Goal: Task Accomplishment & Management: Use online tool/utility

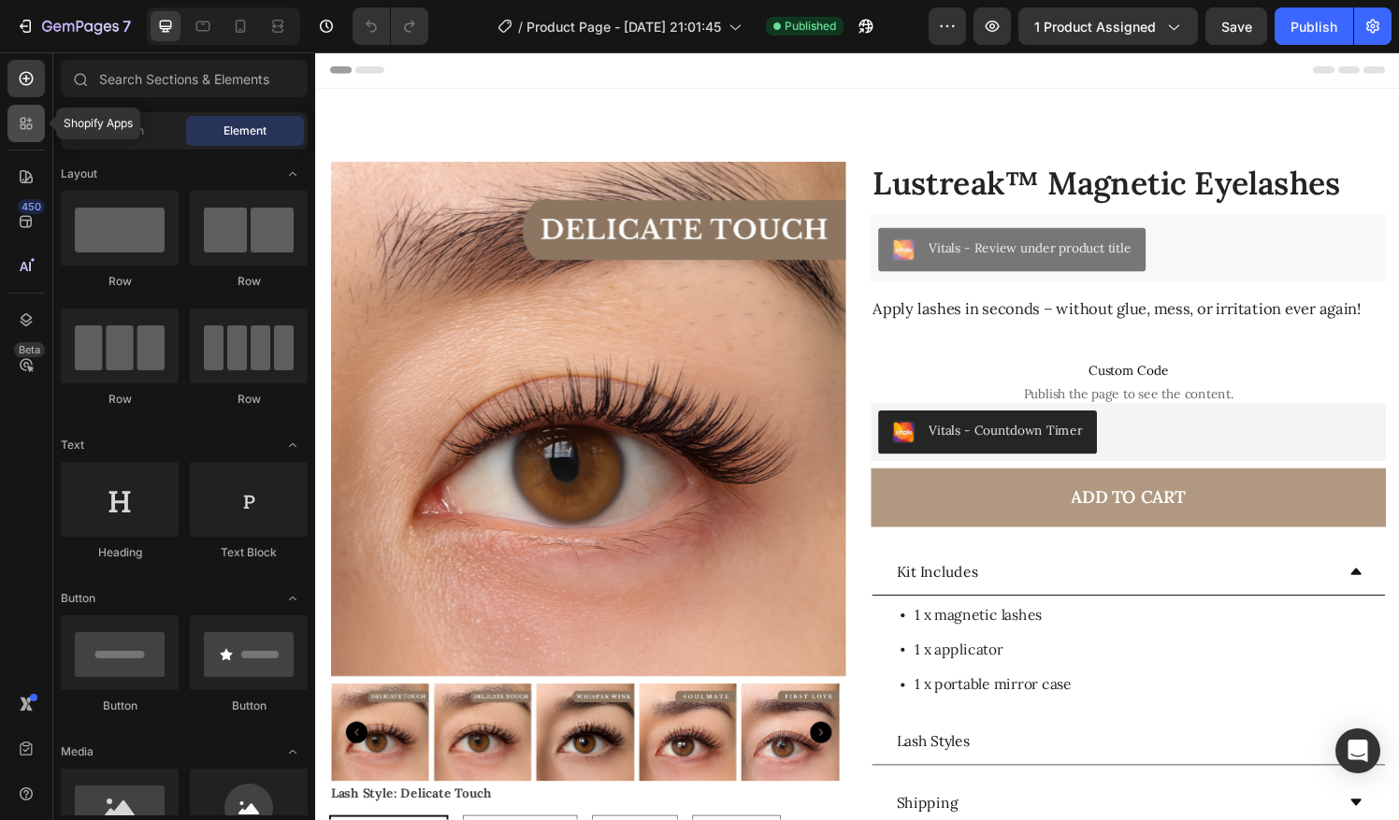
click at [28, 108] on div at bounding box center [25, 123] width 37 height 37
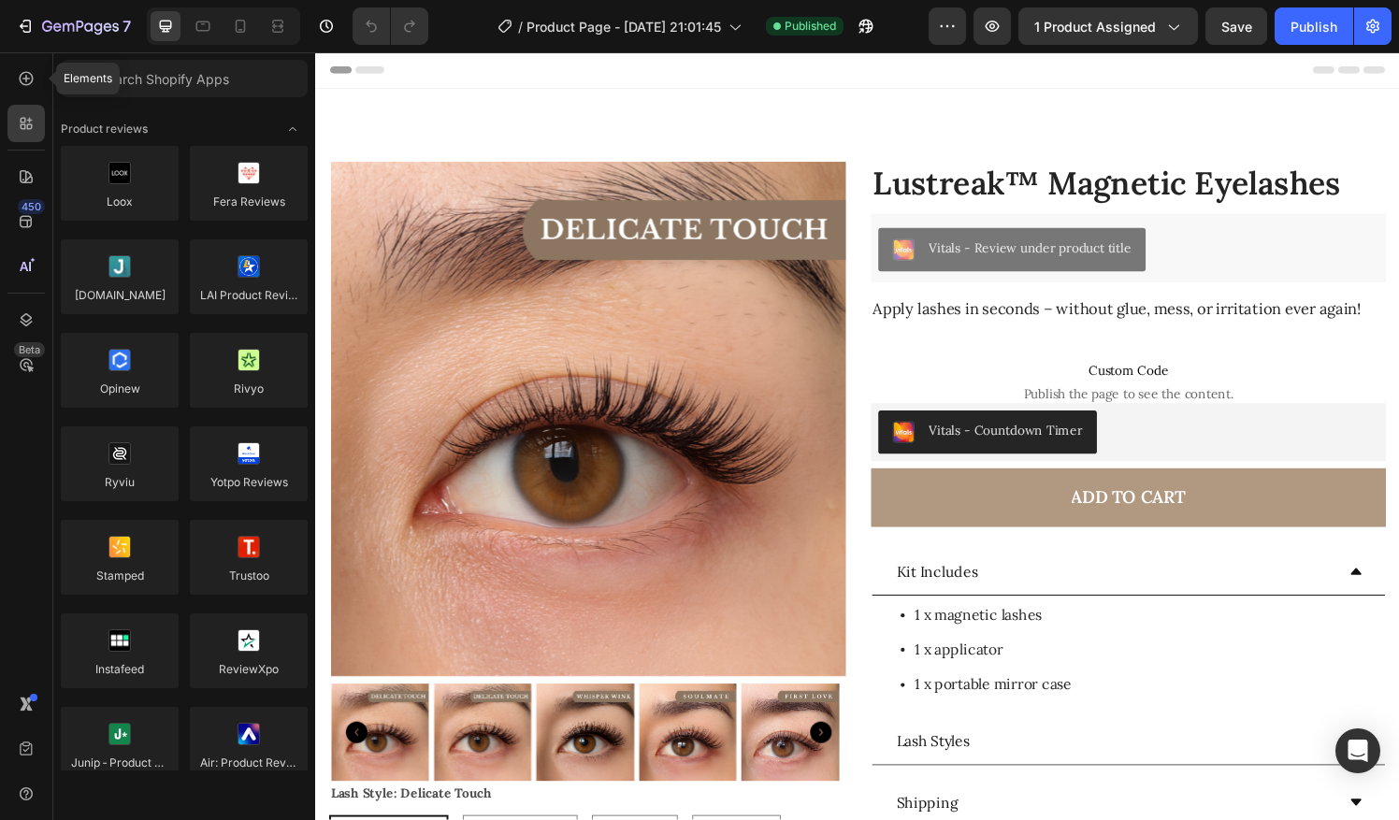
click at [31, 79] on icon at bounding box center [26, 78] width 19 height 19
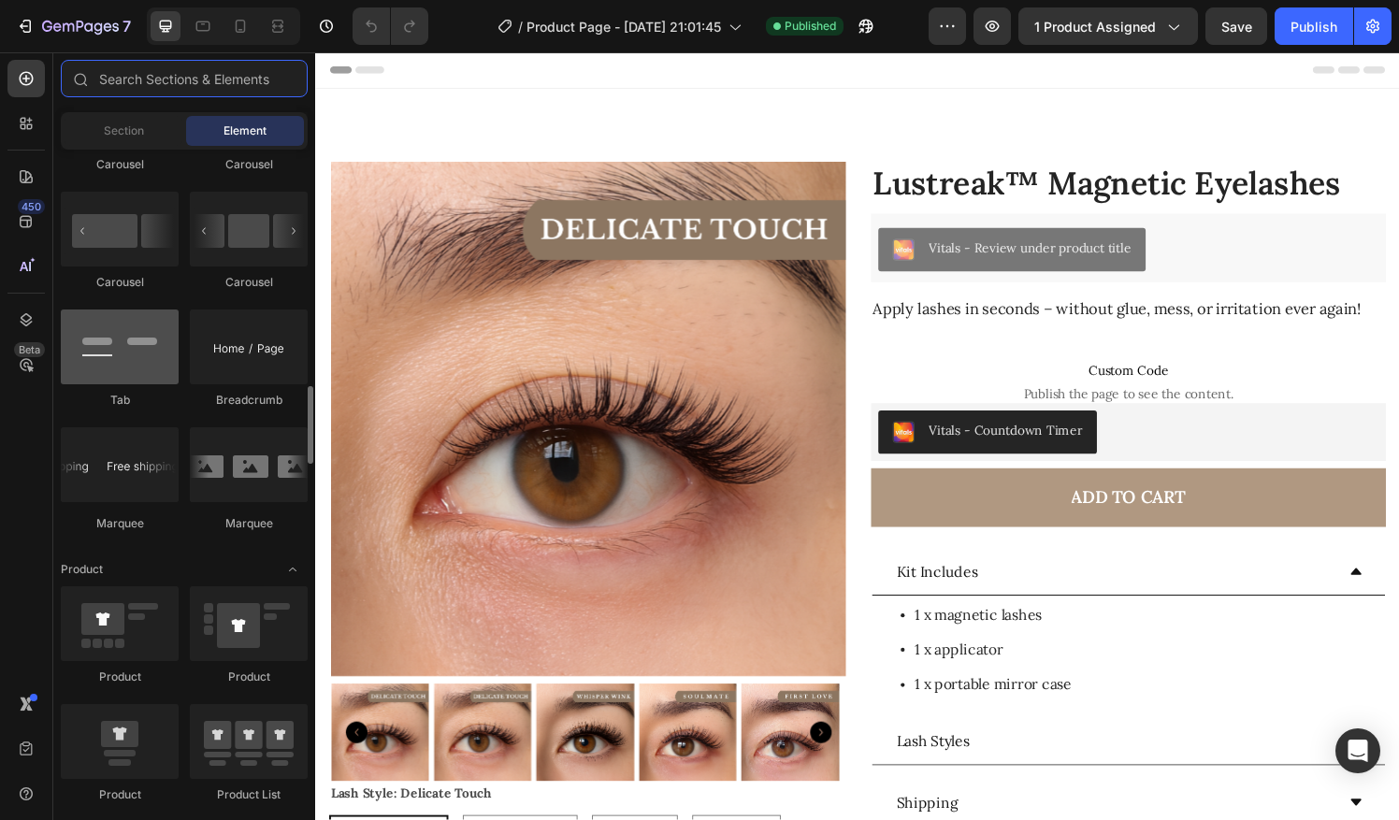
scroll to position [1992, 0]
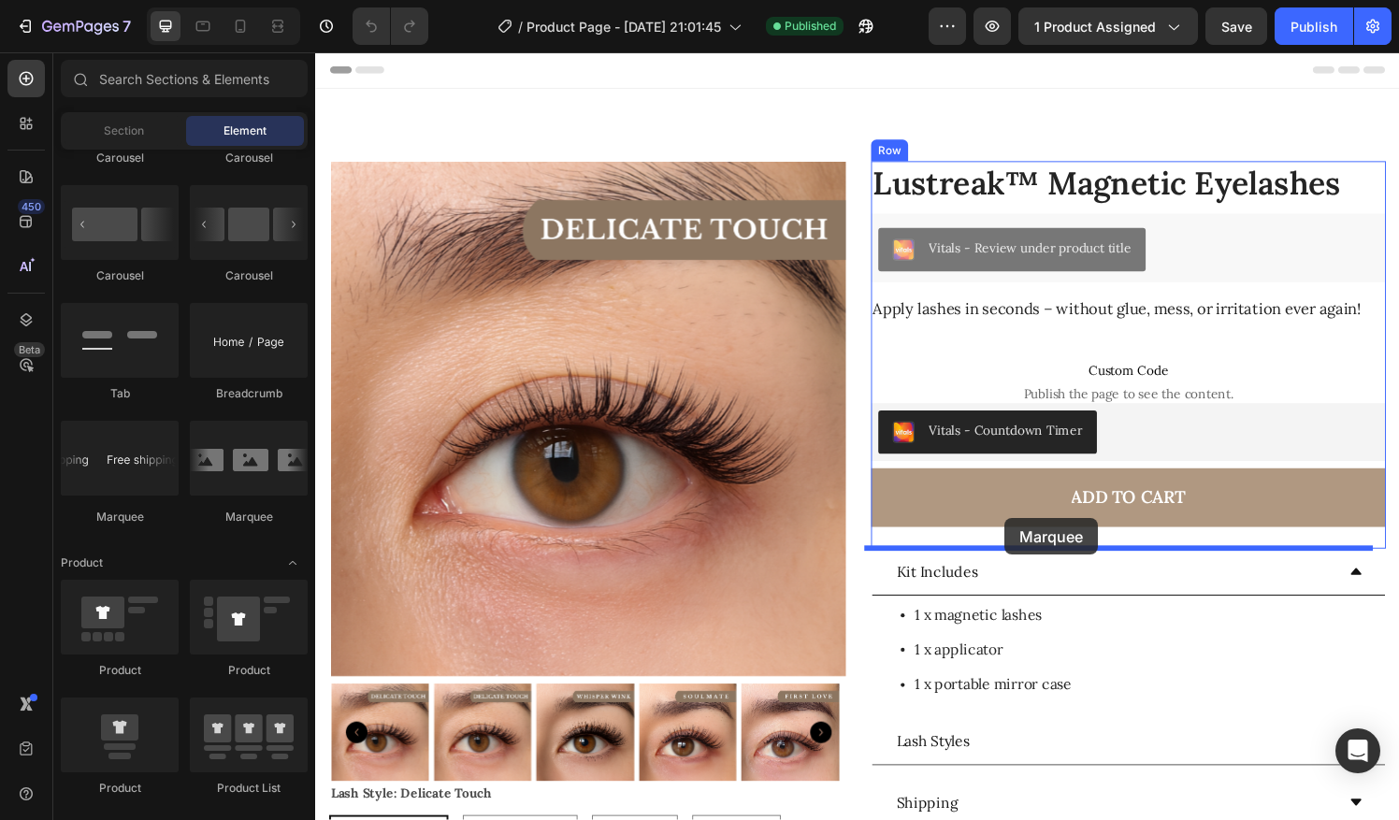
drag, startPoint x: 439, startPoint y: 496, endPoint x: 1029, endPoint y: 535, distance: 591.5
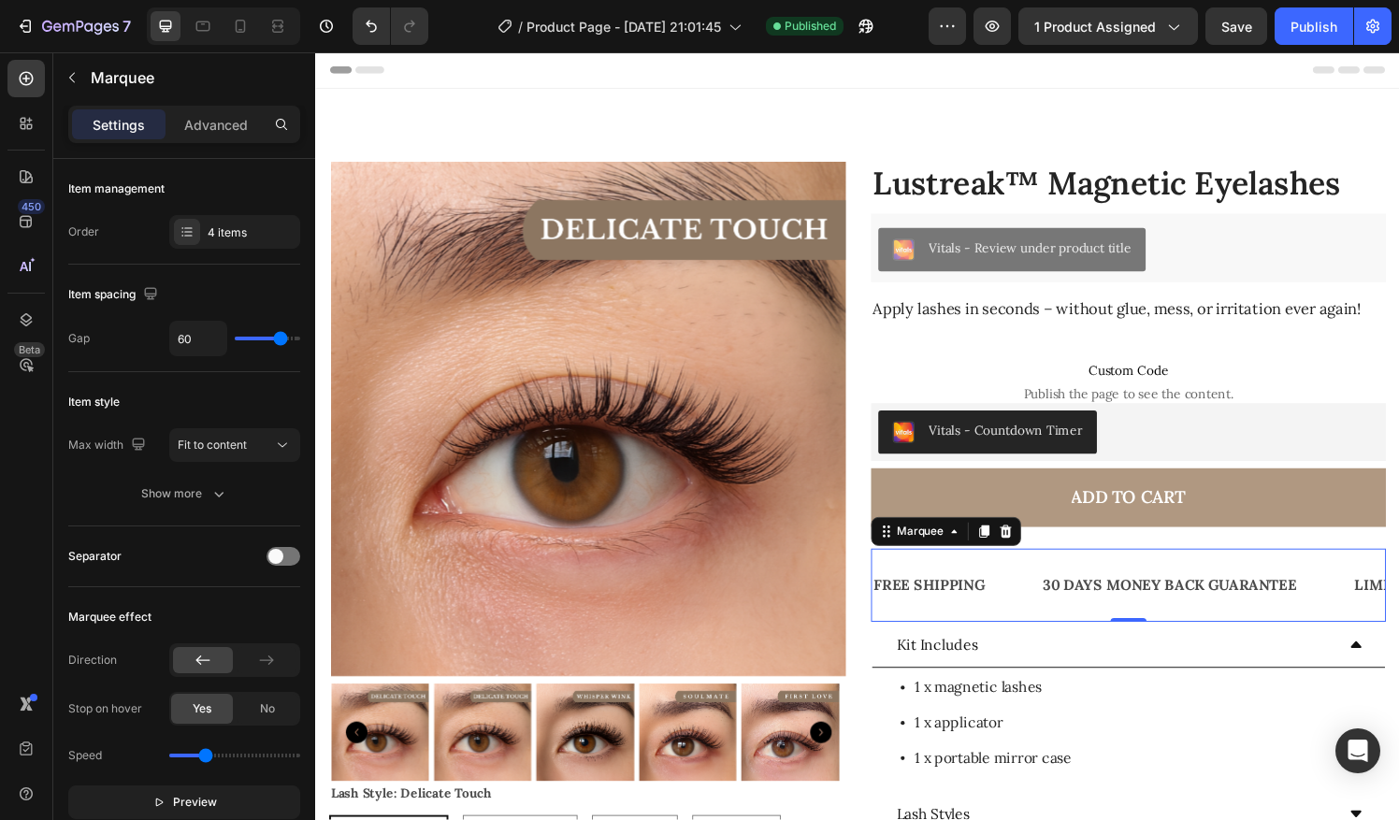
click at [1008, 607] on div "FREE SHIPPING Text Block" at bounding box center [978, 605] width 175 height 46
click at [1151, 609] on div "30 DAYS MONEY BACK GUARANTEE" at bounding box center [1199, 604] width 267 height 31
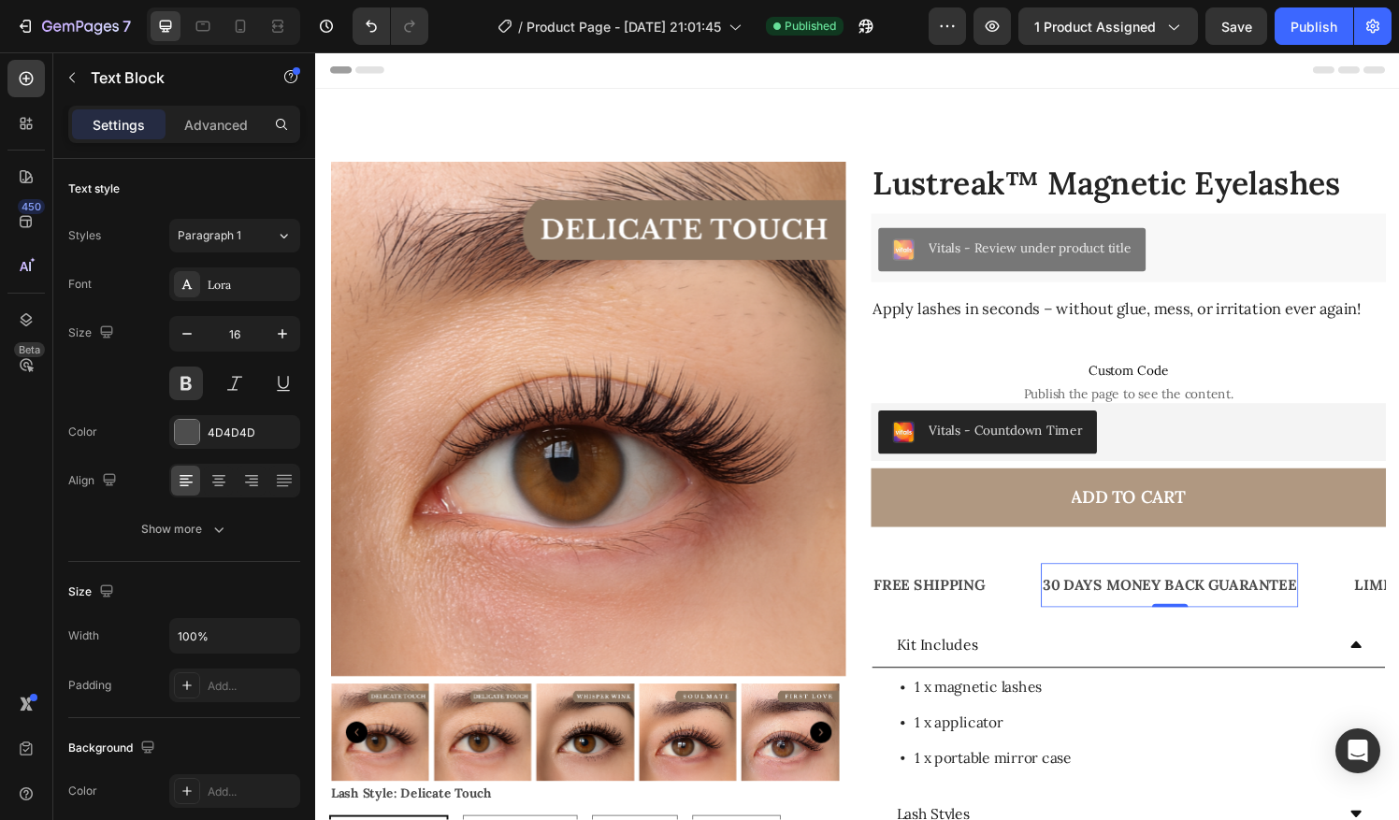
click at [1151, 609] on div "30 DAYS MONEY BACK GUARANTEE" at bounding box center [1199, 604] width 267 height 31
click at [1151, 609] on p "30 DAYS MONEY BACK GUARANTEE" at bounding box center [1199, 604] width 263 height 27
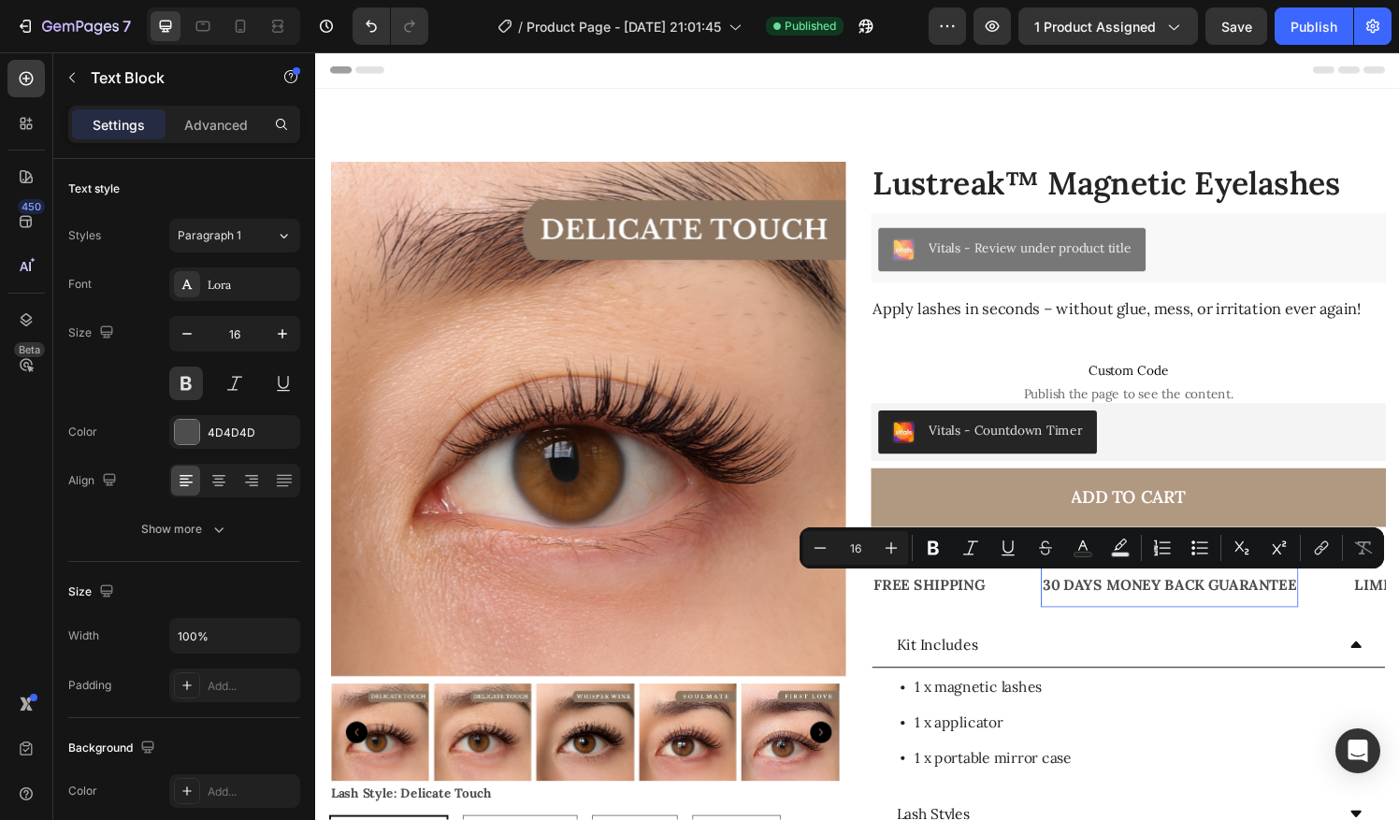
click at [1202, 600] on p "30 DAYS MONEY BACK GUARANTEE" at bounding box center [1199, 604] width 263 height 27
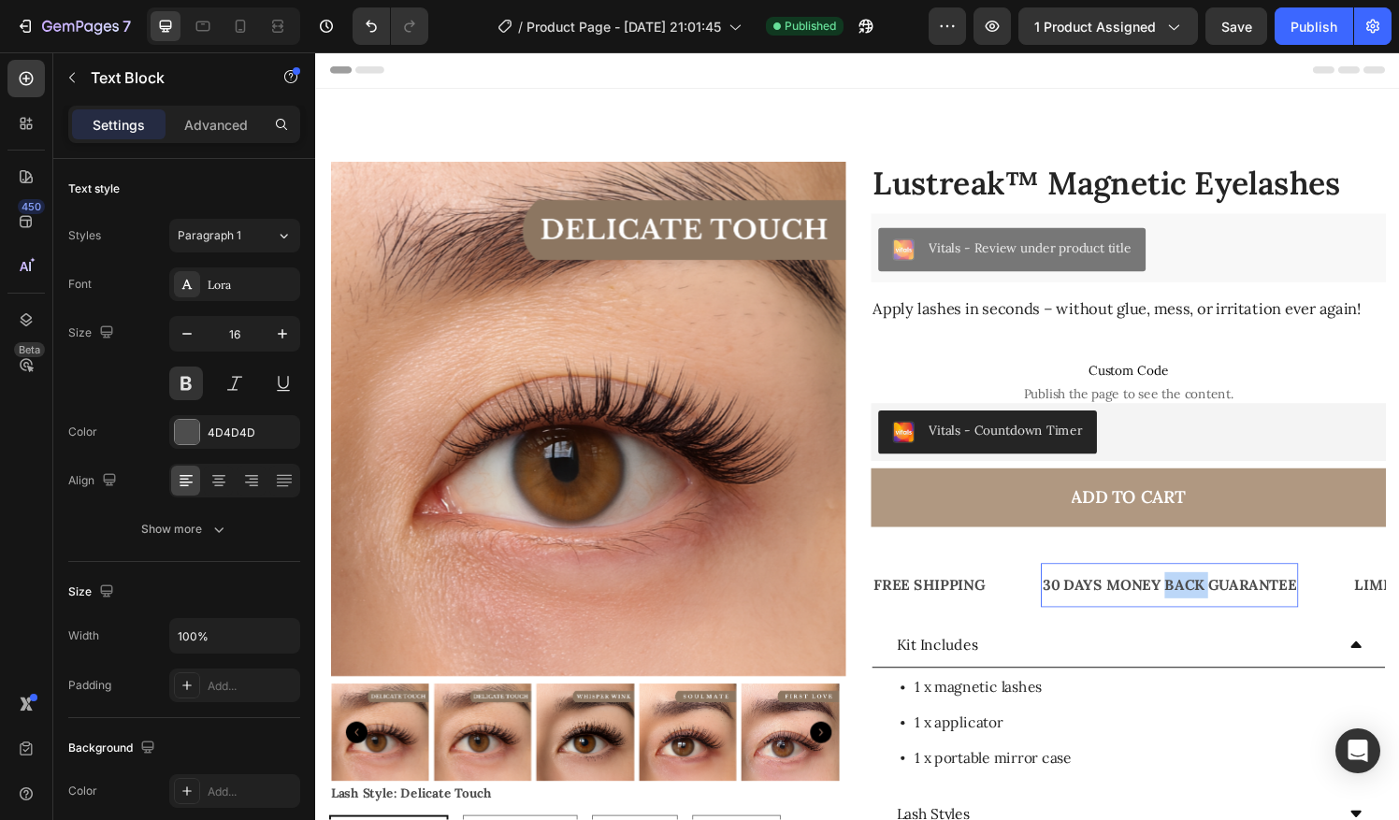
click at [1202, 600] on p "30 DAYS MONEY BACK GUARANTEE" at bounding box center [1199, 604] width 263 height 27
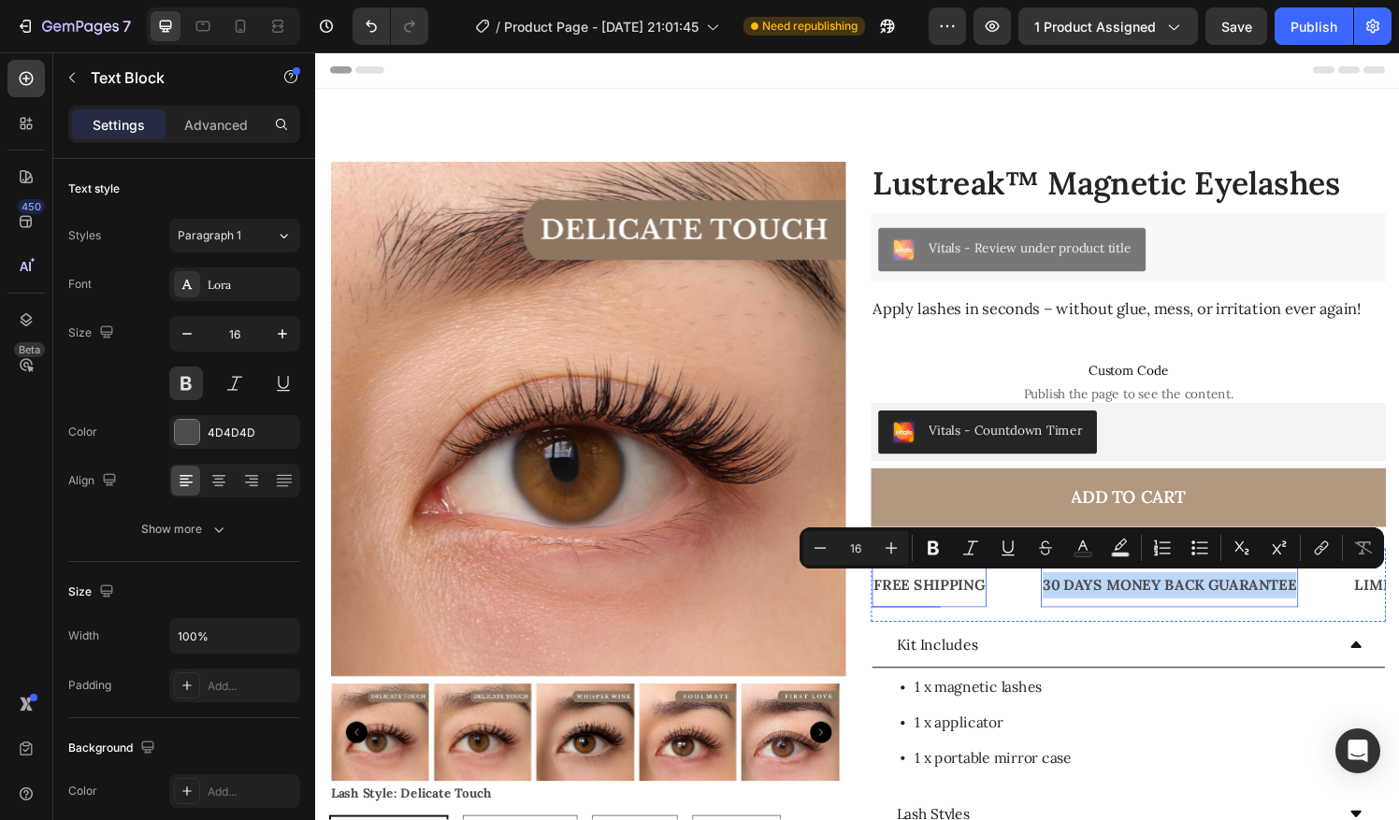
click at [997, 614] on div "FREE SHIPPING" at bounding box center [950, 604] width 119 height 31
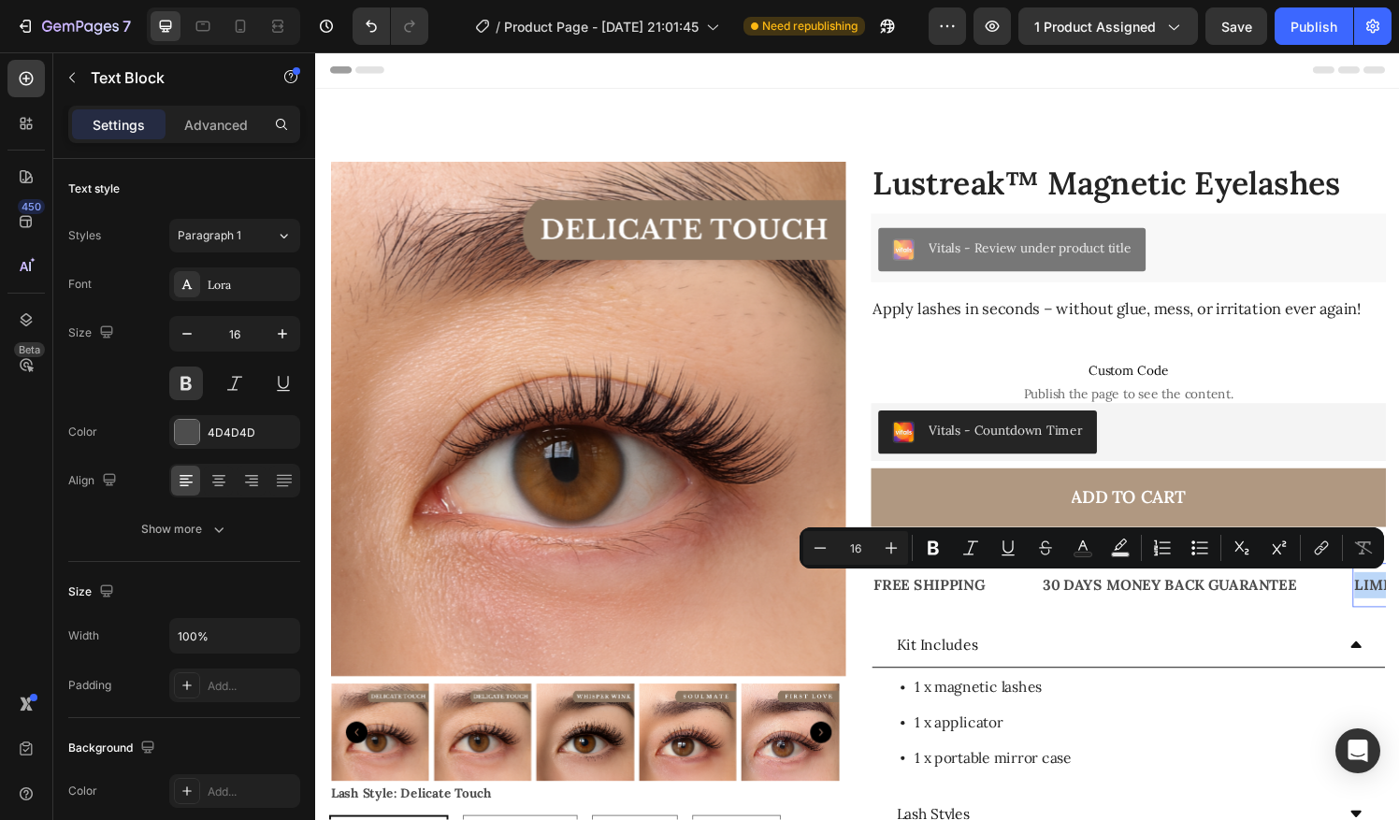
click at [1164, 601] on p "30 DAYS MONEY BACK GUARANTEE" at bounding box center [1199, 604] width 263 height 27
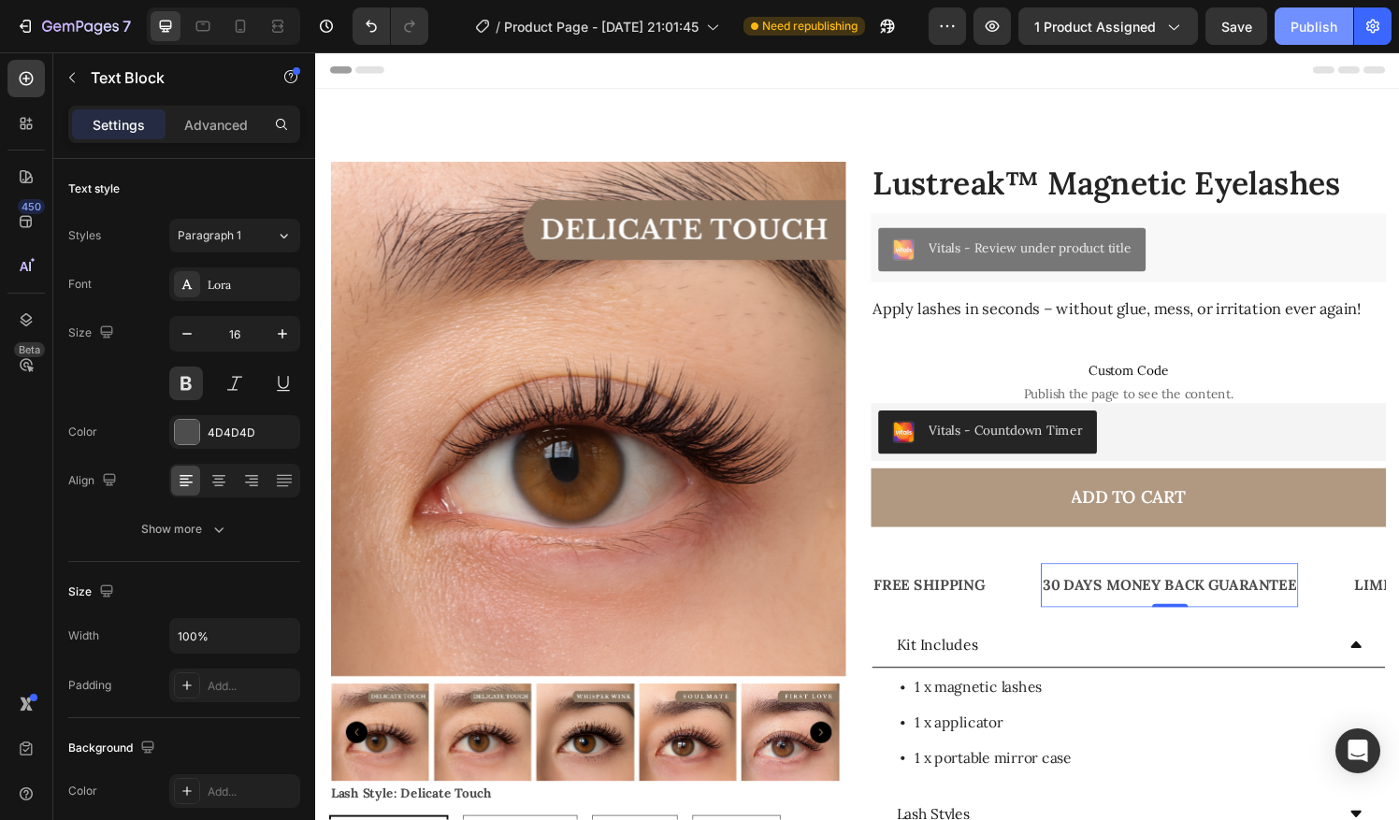
click at [1313, 34] on div "Publish" at bounding box center [1314, 27] width 47 height 20
click at [1311, 39] on button "Publish" at bounding box center [1314, 25] width 79 height 37
click at [1365, 39] on button "button" at bounding box center [1372, 25] width 37 height 37
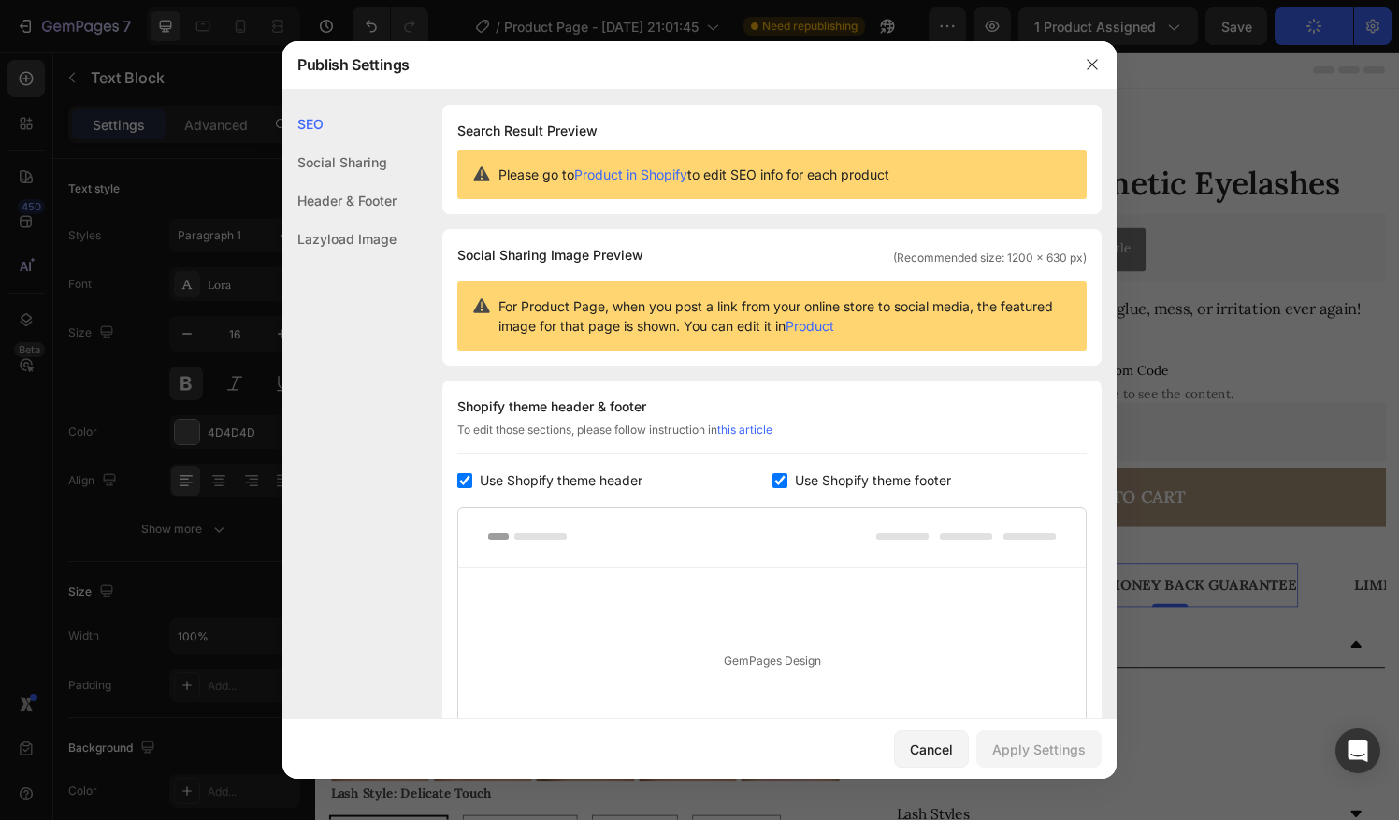
click at [1099, 589] on div "SEO Search Result Preview Please go to Product in Shopify to edit SEO info for …" at bounding box center [699, 530] width 834 height 850
click at [951, 746] on div "Cancel" at bounding box center [931, 750] width 43 height 20
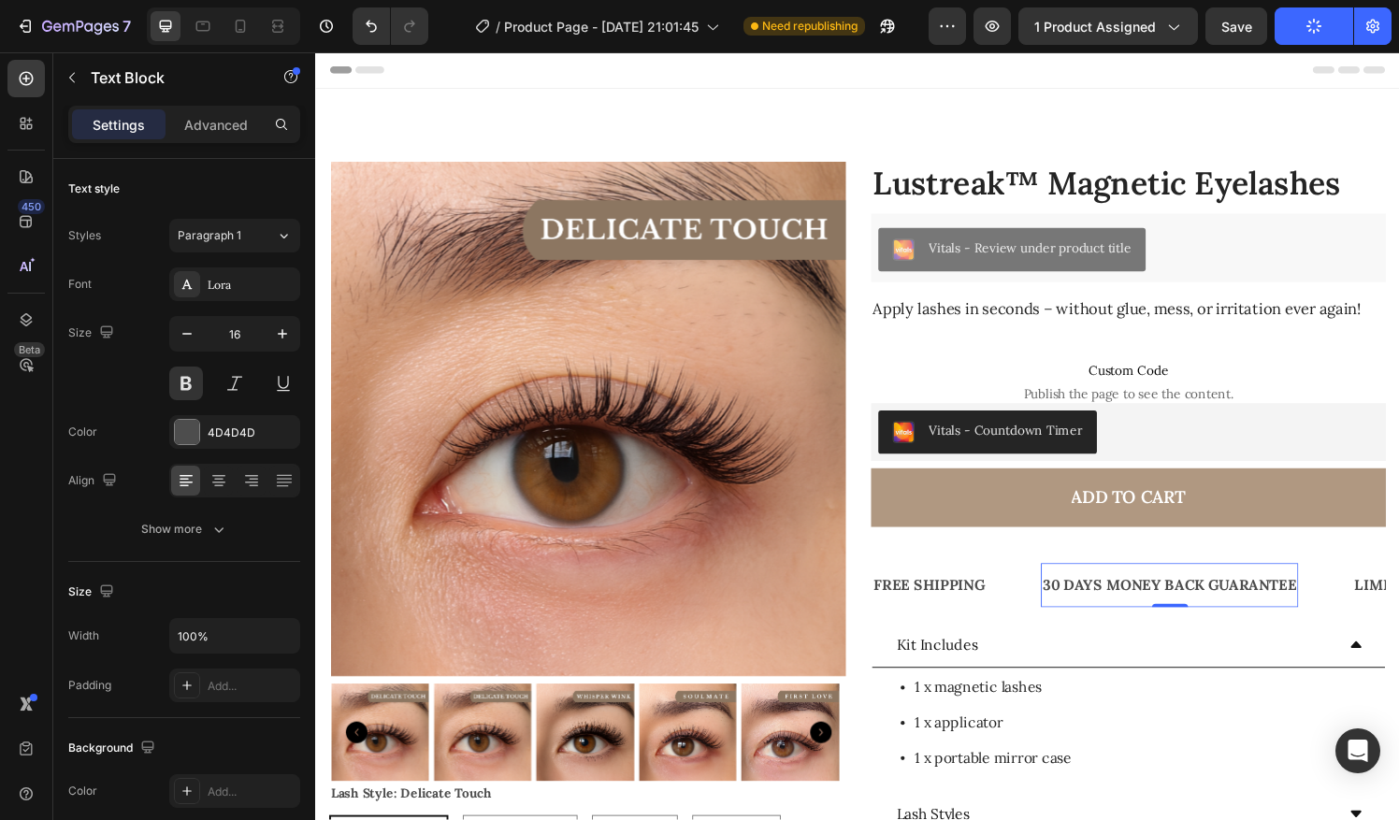
click at [1041, 599] on div "FREE SHIPPING Text Block" at bounding box center [978, 605] width 175 height 46
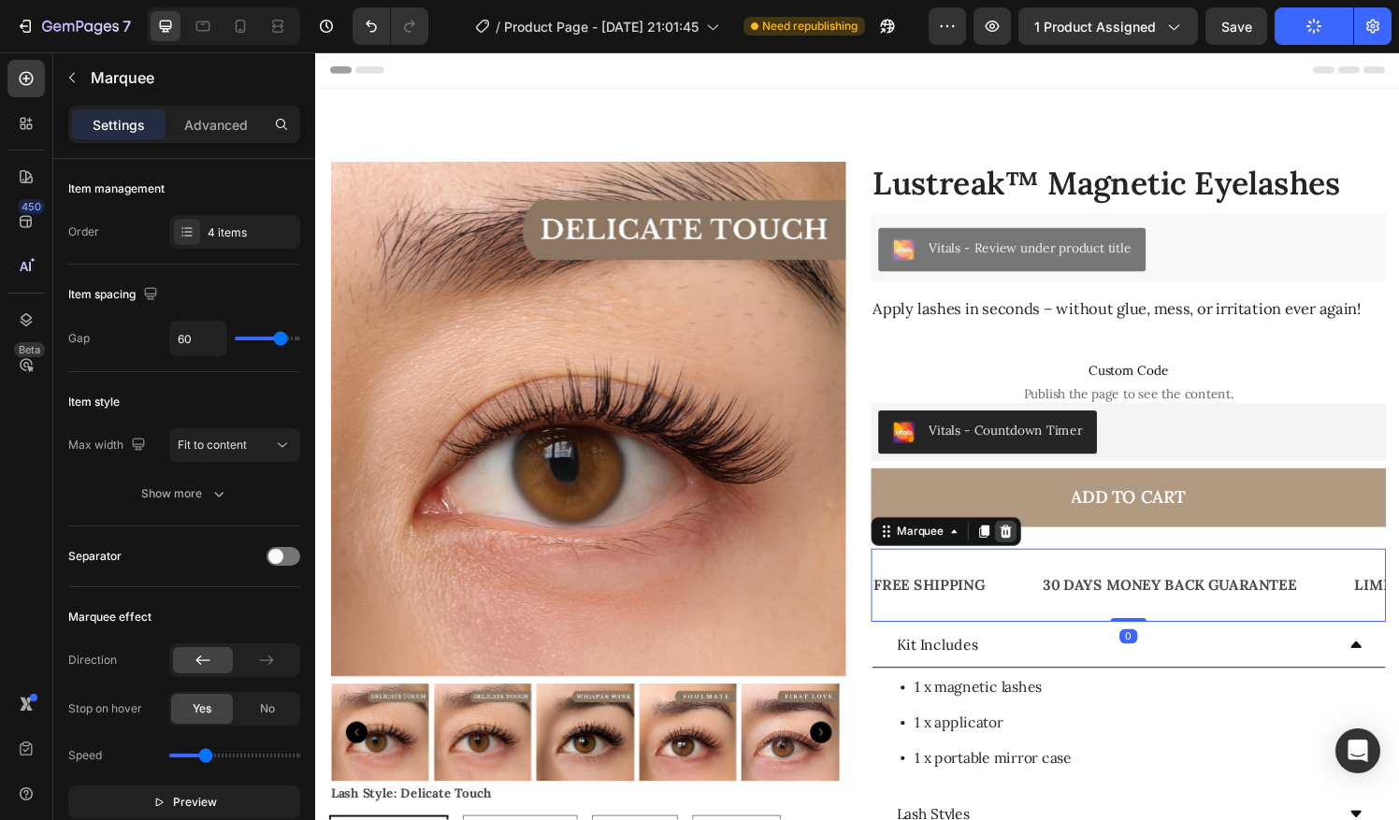
click at [1026, 548] on icon at bounding box center [1030, 548] width 12 height 13
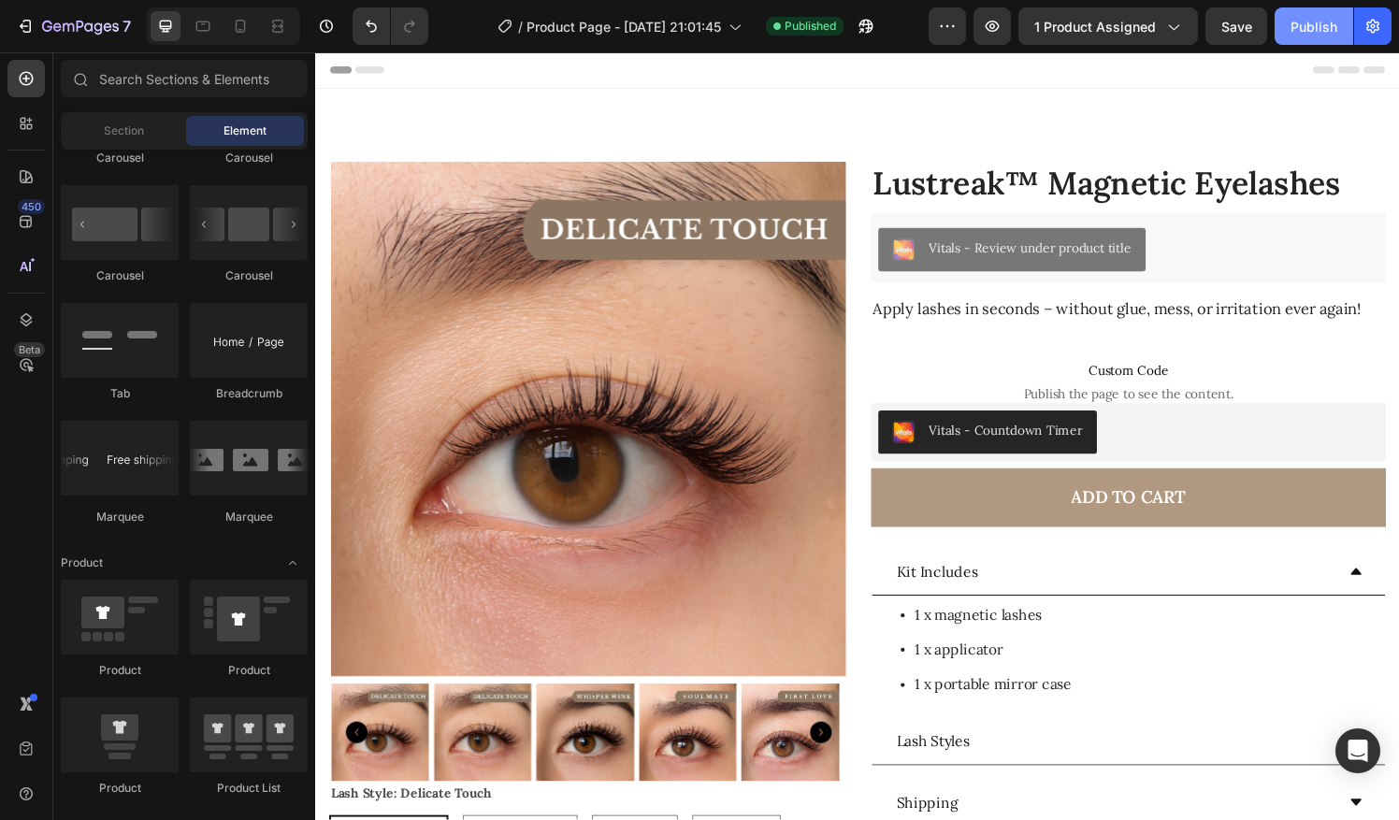
click at [1328, 22] on div "Publish" at bounding box center [1314, 27] width 47 height 20
click at [995, 26] on icon "button" at bounding box center [993, 26] width 6 height 6
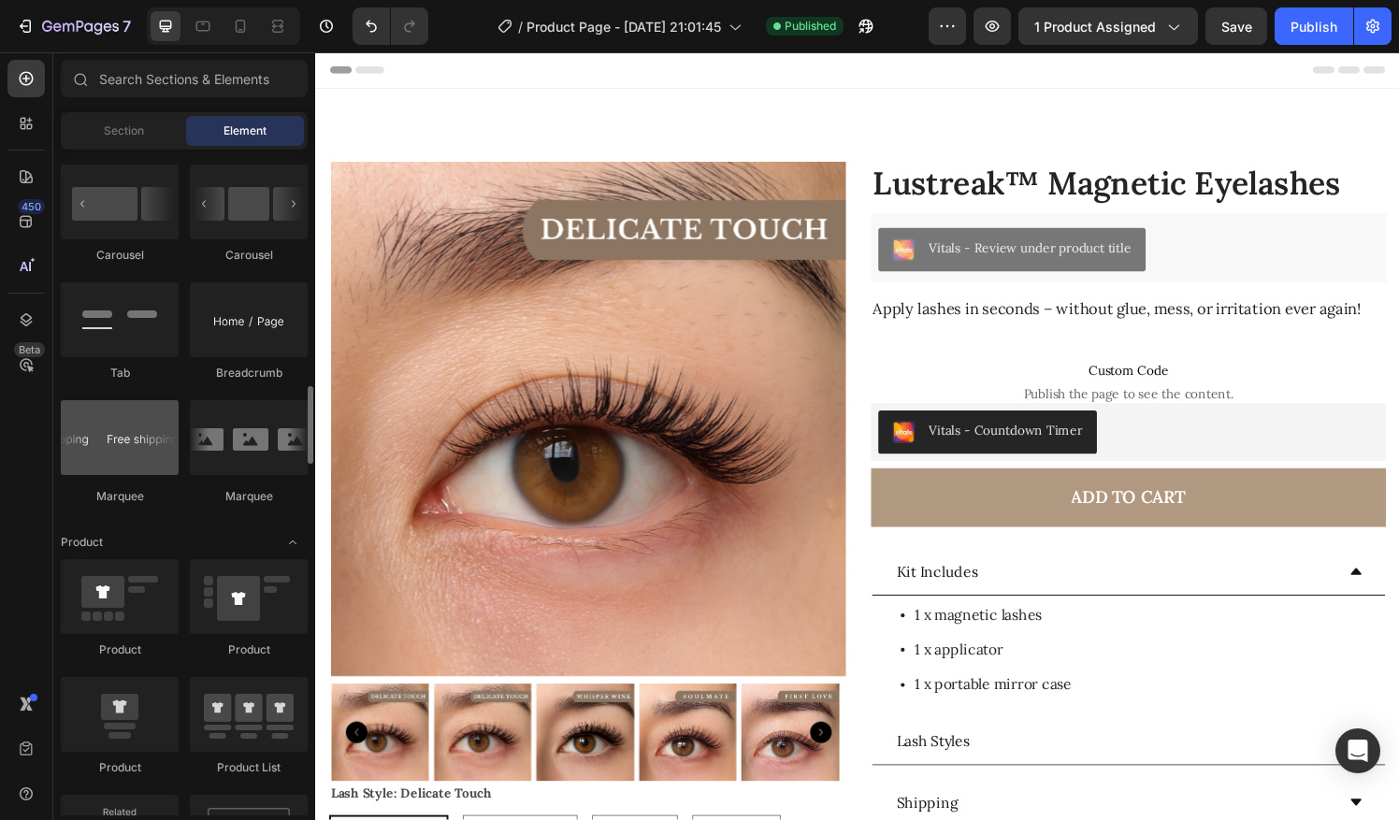
scroll to position [2015, 0]
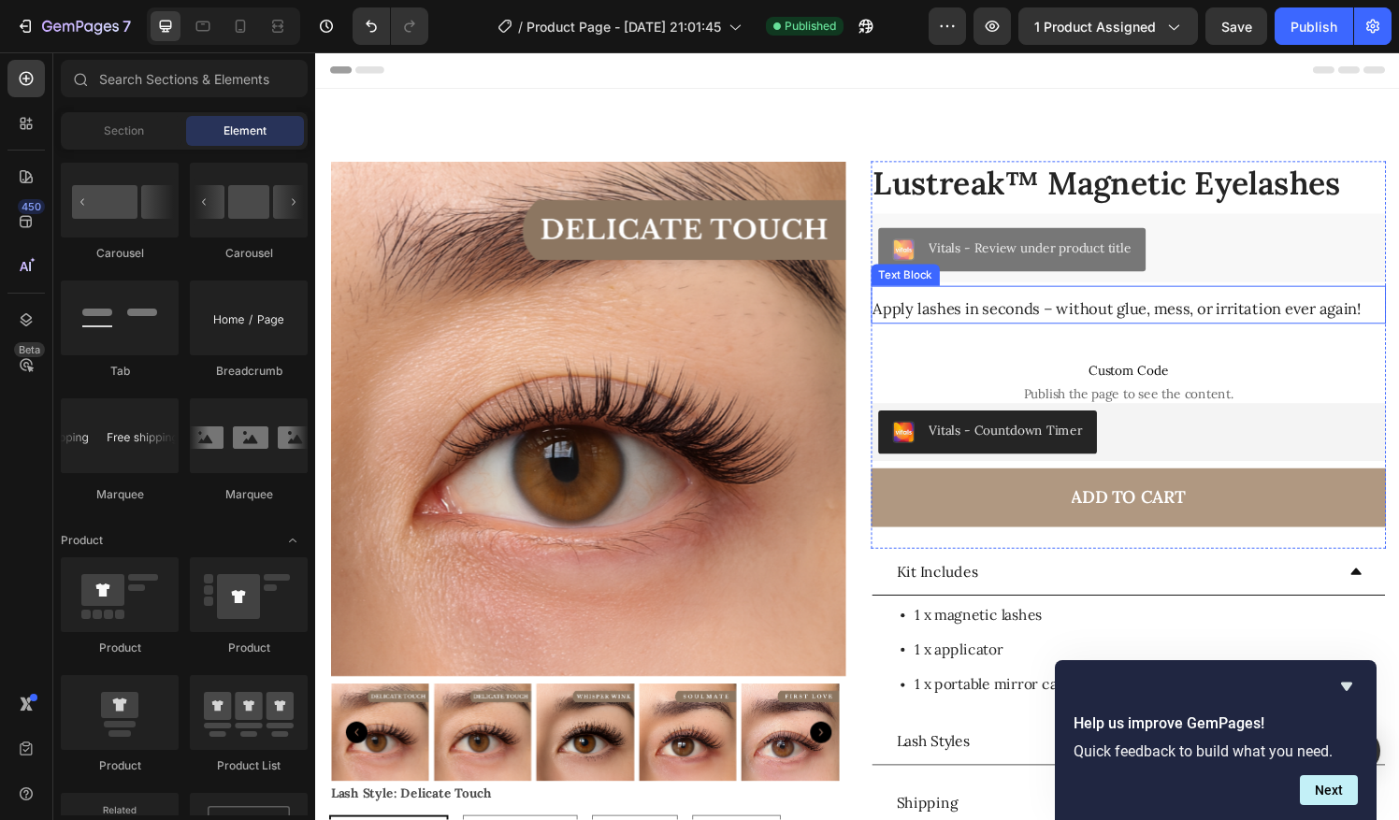
click at [1053, 312] on p "Apply lashes in seconds – without glue, mess, or irritation ever again!" at bounding box center [1156, 318] width 529 height 29
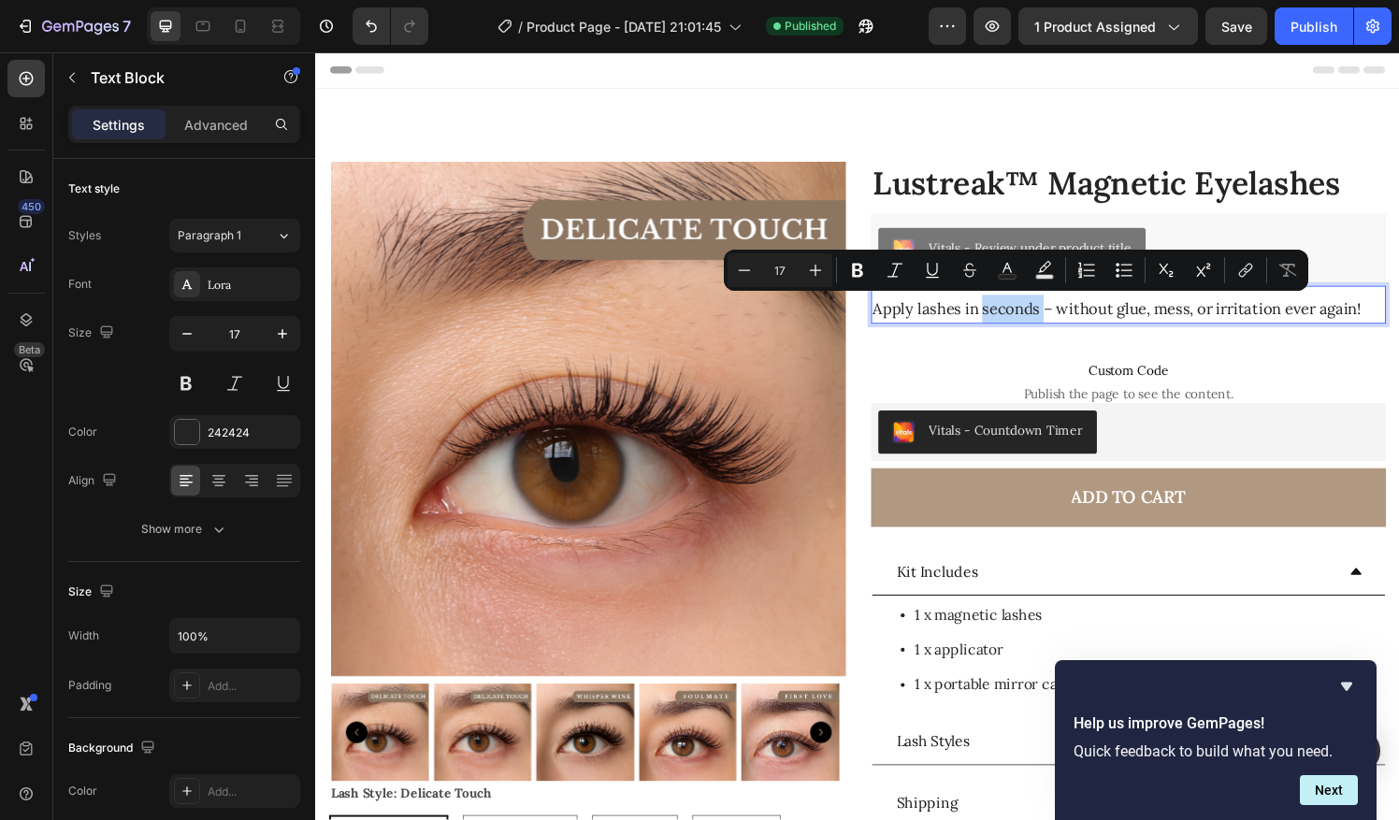
click at [1053, 312] on p "Apply lashes in seconds – without glue, mess, or irritation ever again!" at bounding box center [1156, 318] width 529 height 29
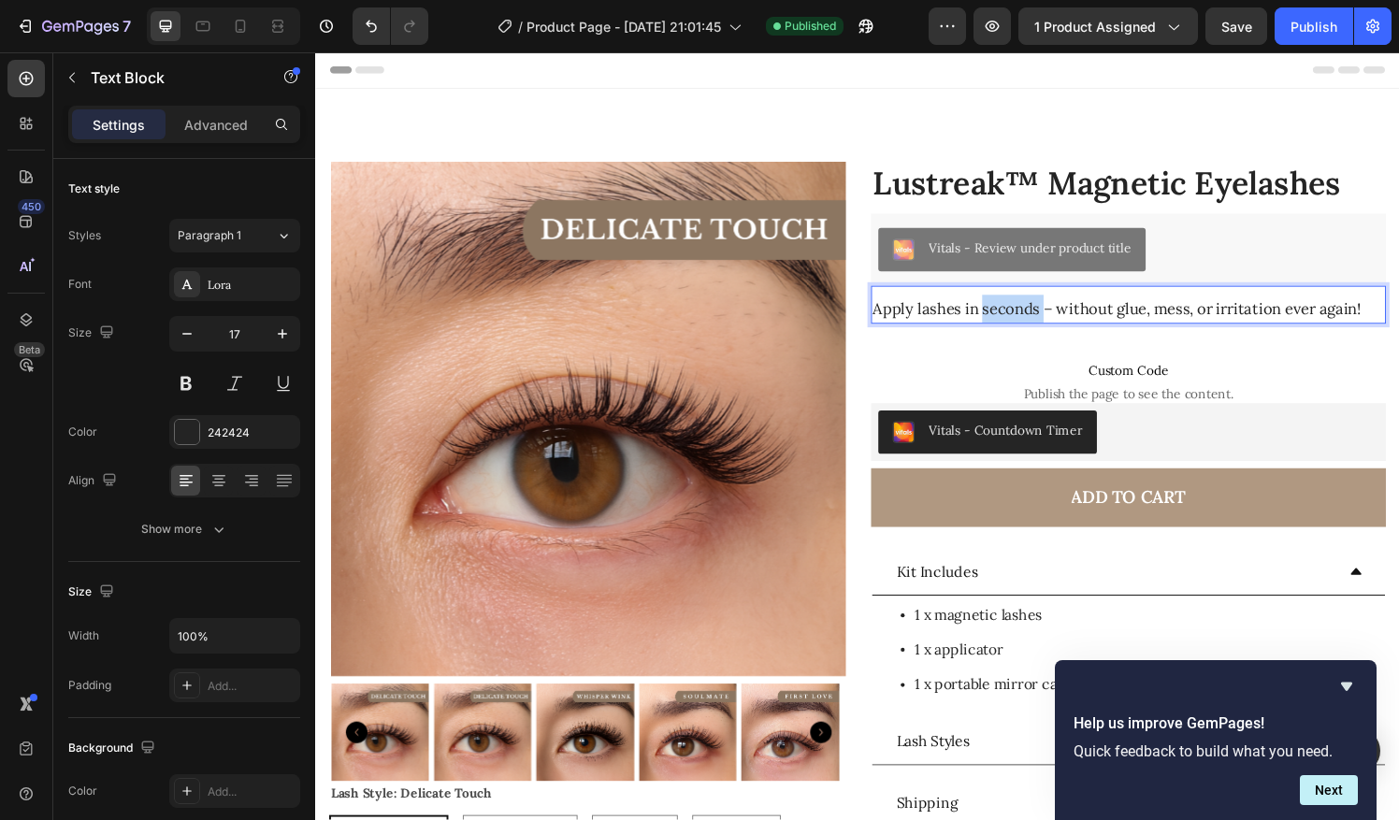
click at [1053, 312] on p "Apply lashes in seconds – without glue, mess, or irritation ever again!" at bounding box center [1156, 318] width 529 height 29
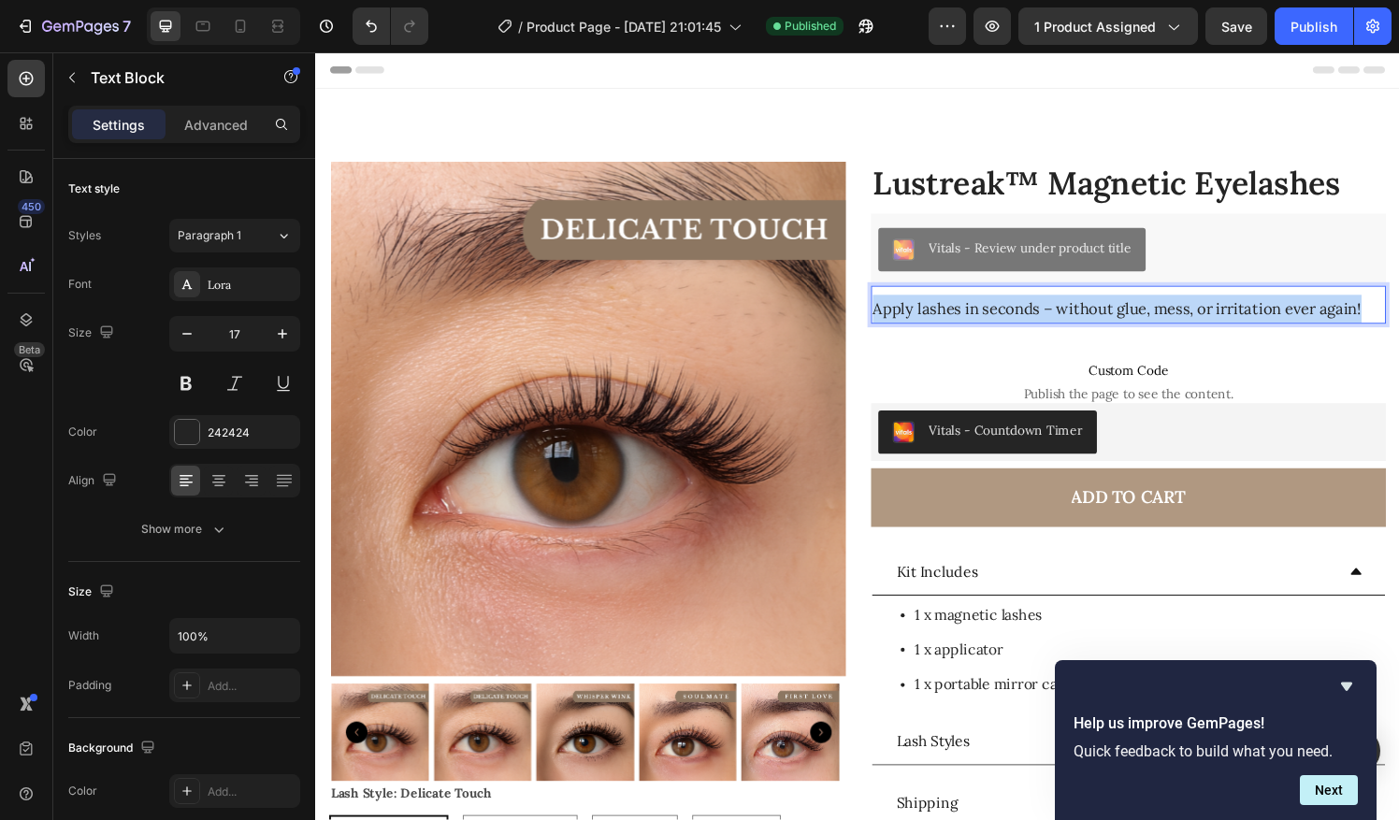
click at [1053, 312] on p "Apply lashes in seconds – without glue, mess, or irritation ever again!" at bounding box center [1156, 318] width 529 height 29
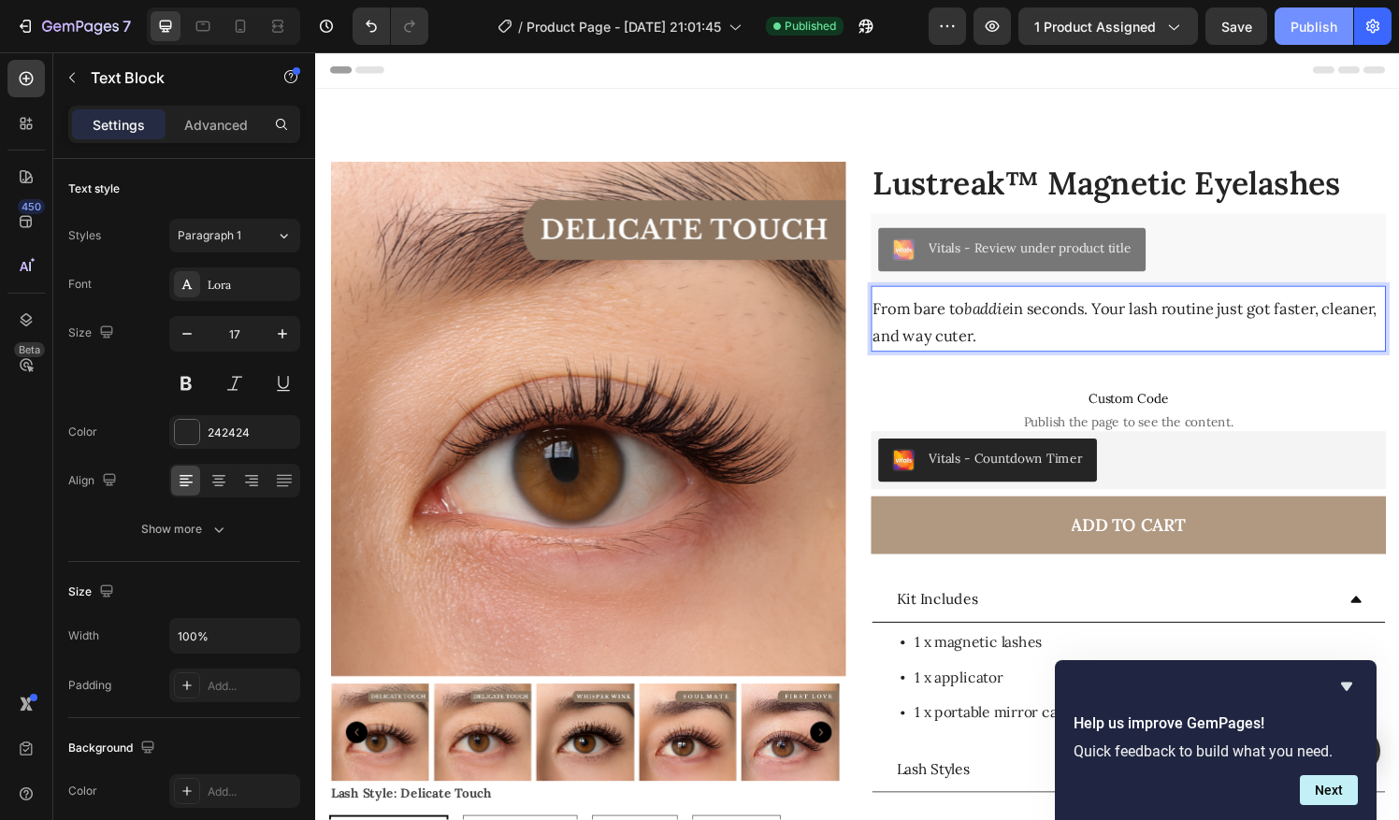
click at [1314, 22] on div "Publish" at bounding box center [1314, 27] width 47 height 20
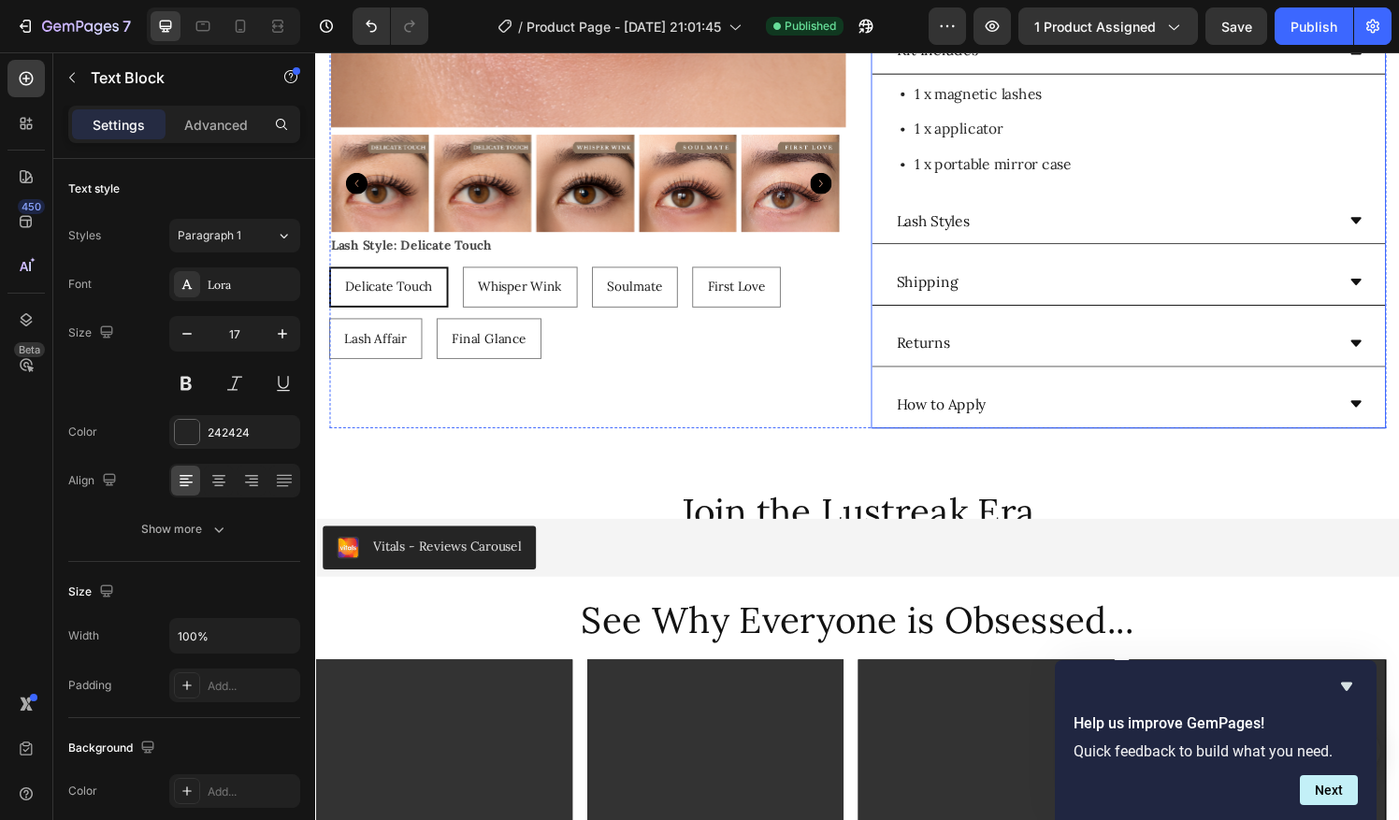
scroll to position [78, 0]
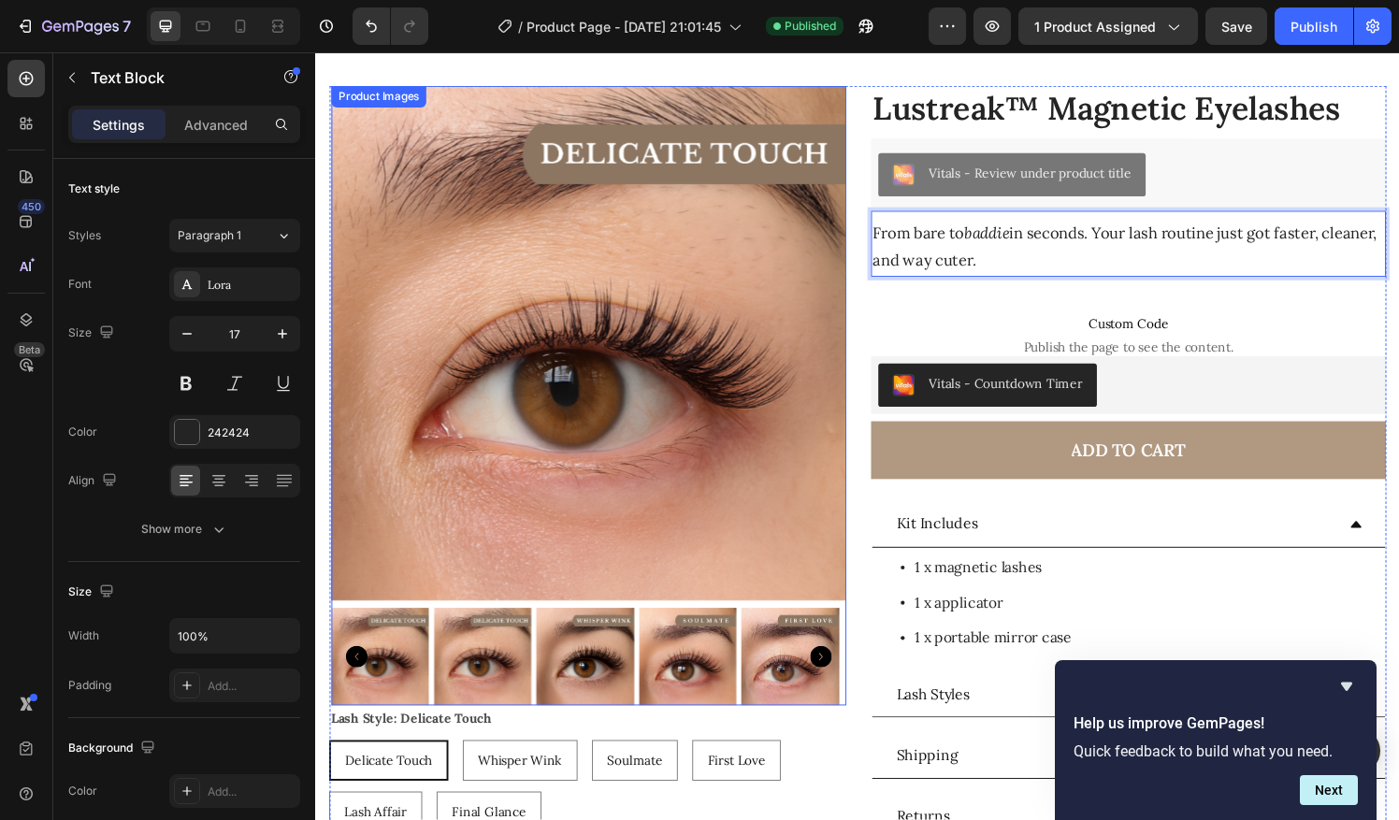
click at [788, 670] on img at bounding box center [806, 678] width 101 height 101
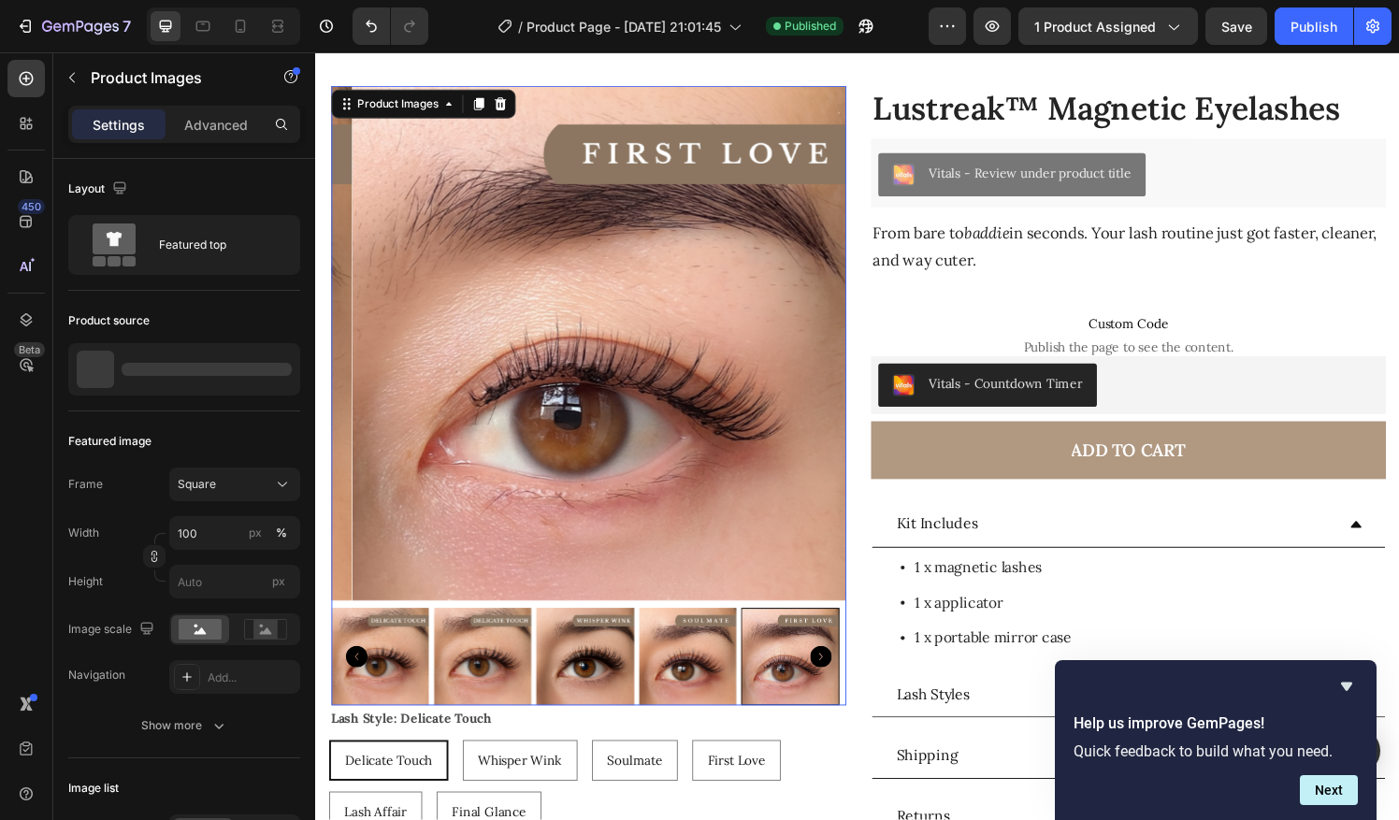
click at [756, 665] on div at bounding box center [806, 678] width 101 height 101
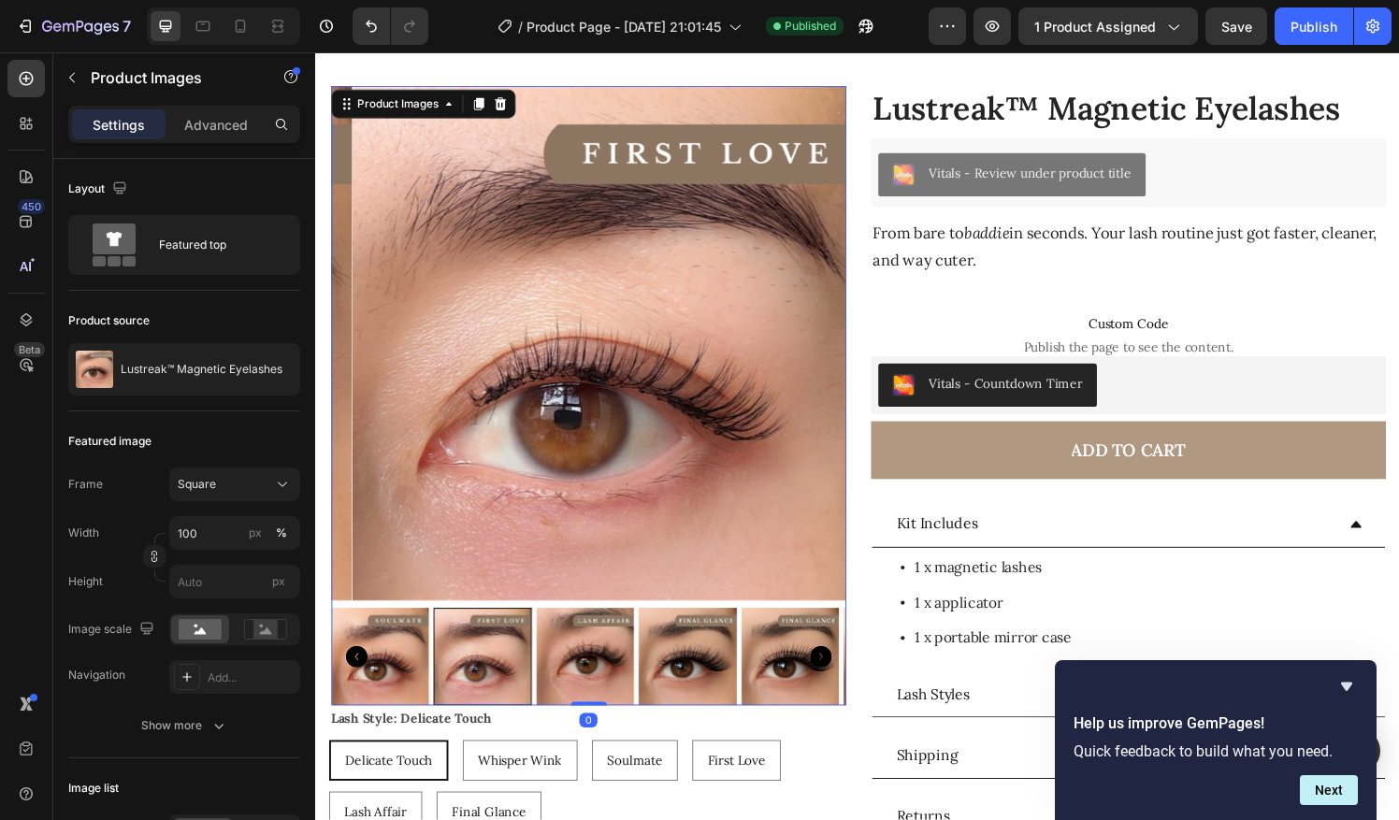
click at [703, 674] on img at bounding box center [699, 678] width 101 height 101
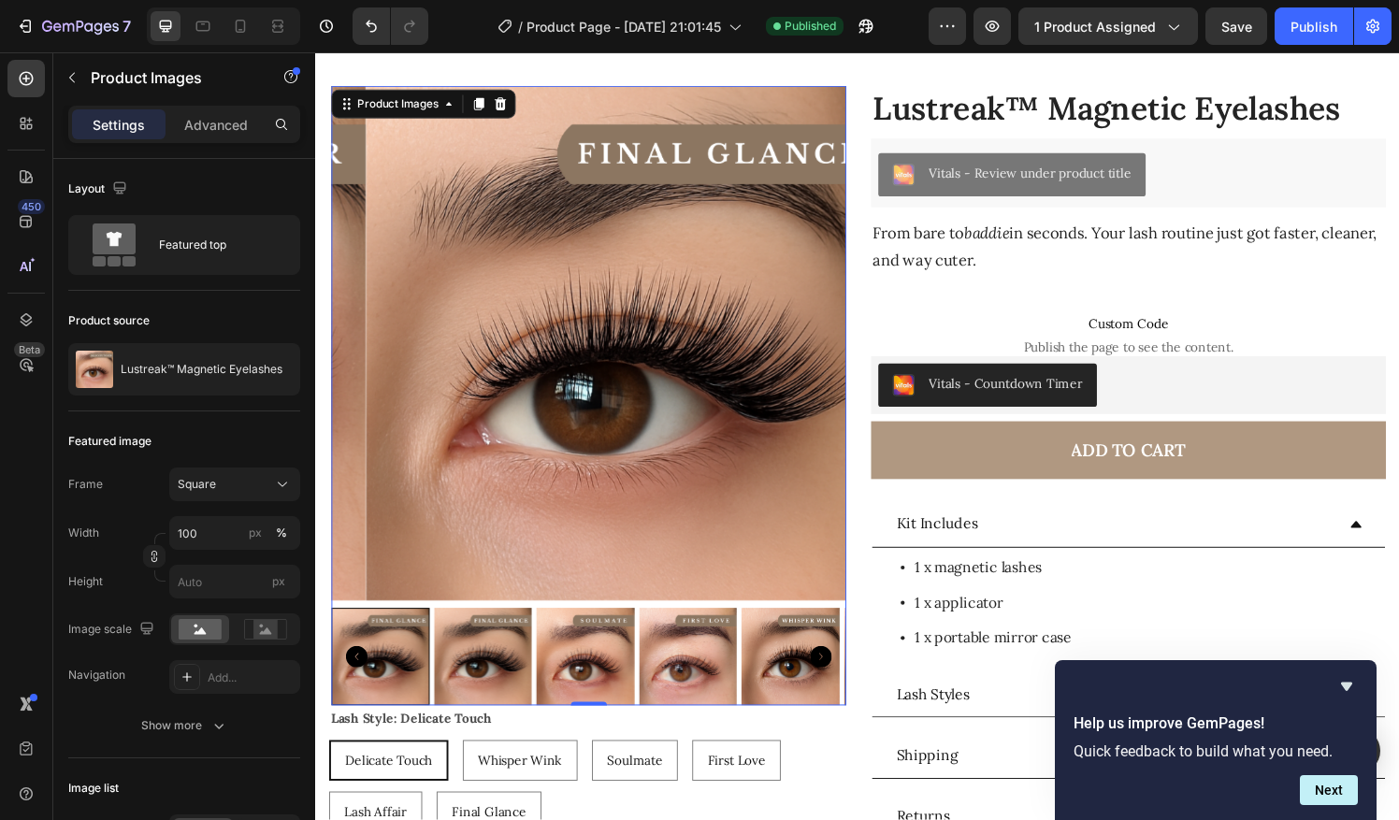
click at [720, 645] on img at bounding box center [699, 678] width 101 height 101
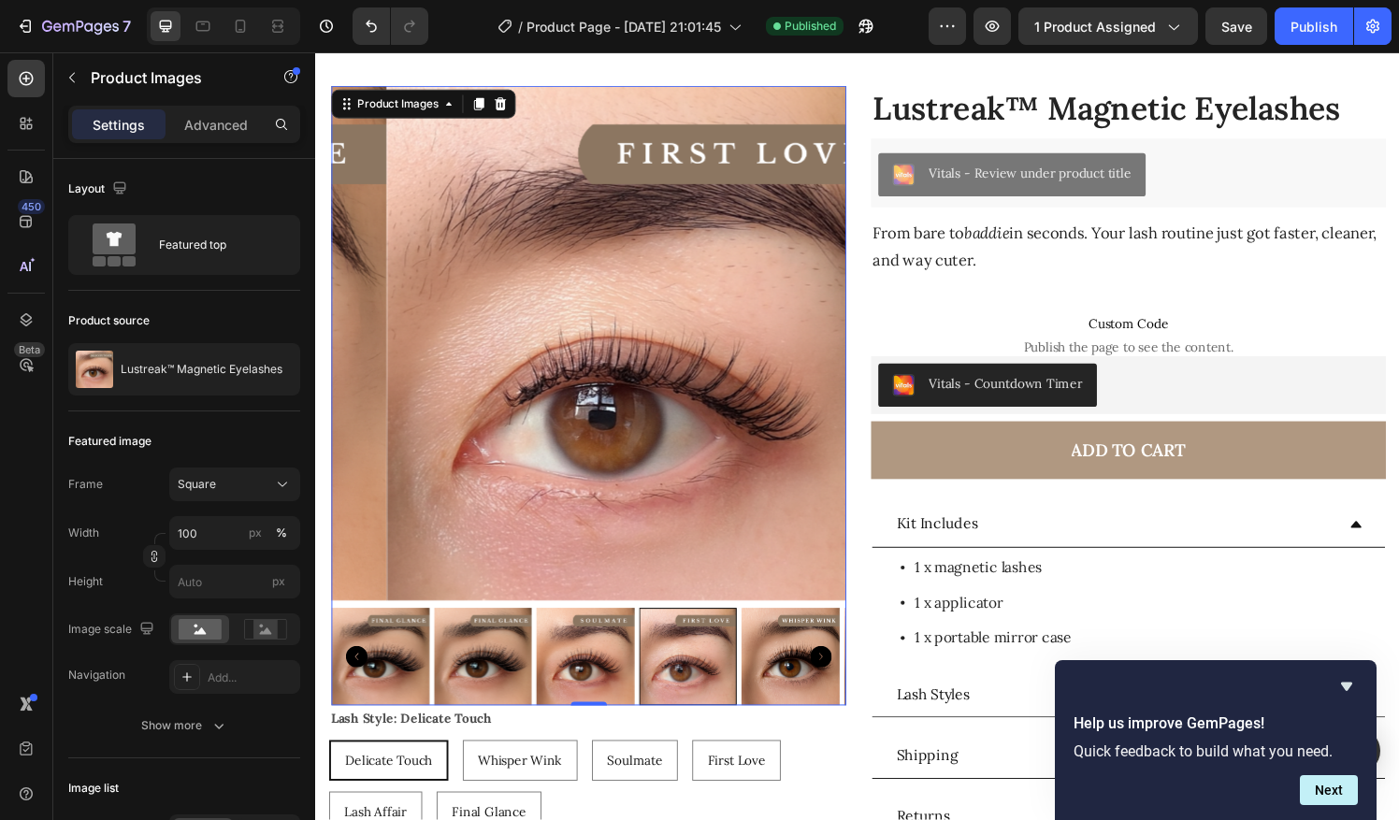
click at [771, 667] on img at bounding box center [806, 678] width 101 height 101
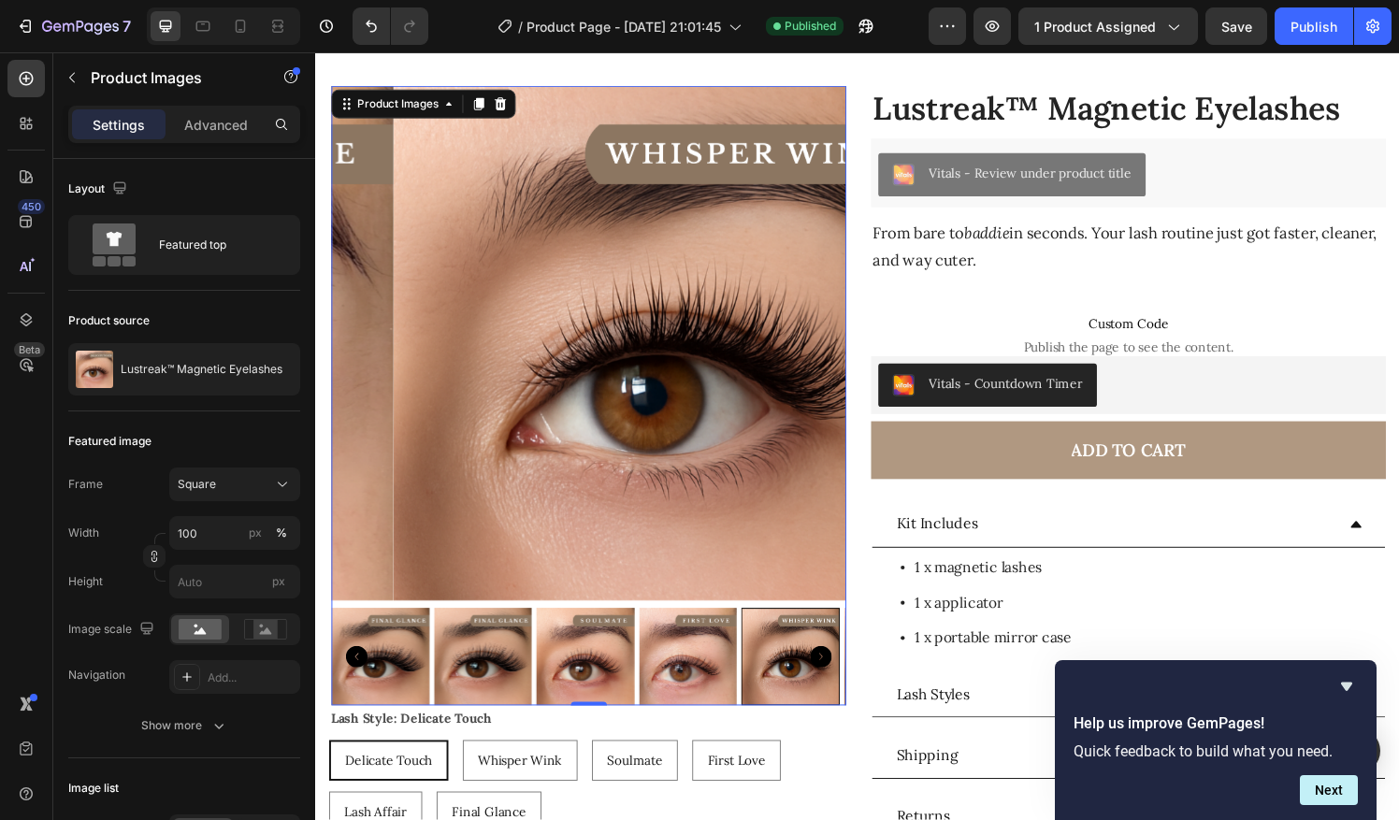
click at [800, 671] on div at bounding box center [806, 678] width 101 height 101
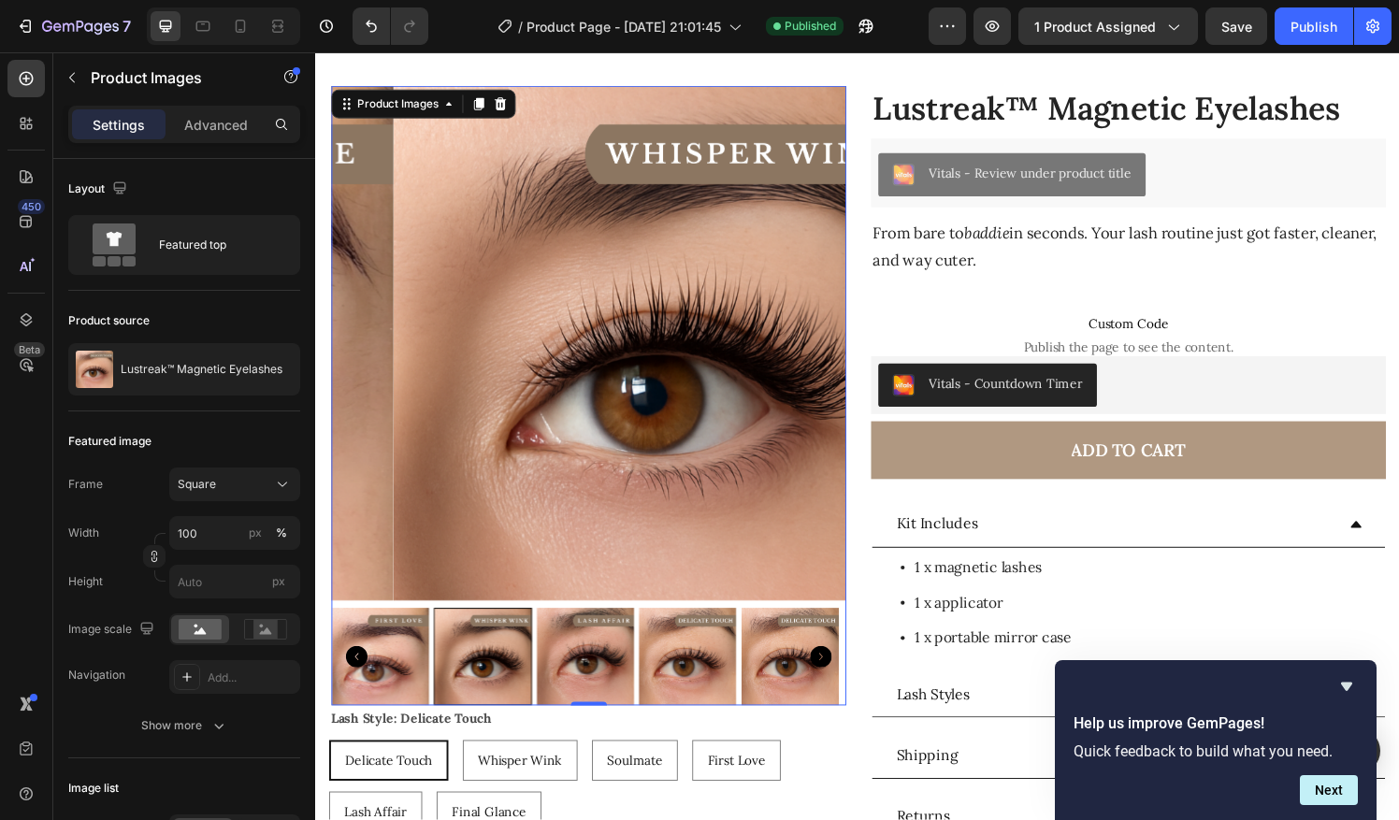
click at [834, 668] on icon "Carousel Next Arrow" at bounding box center [838, 679] width 22 height 22
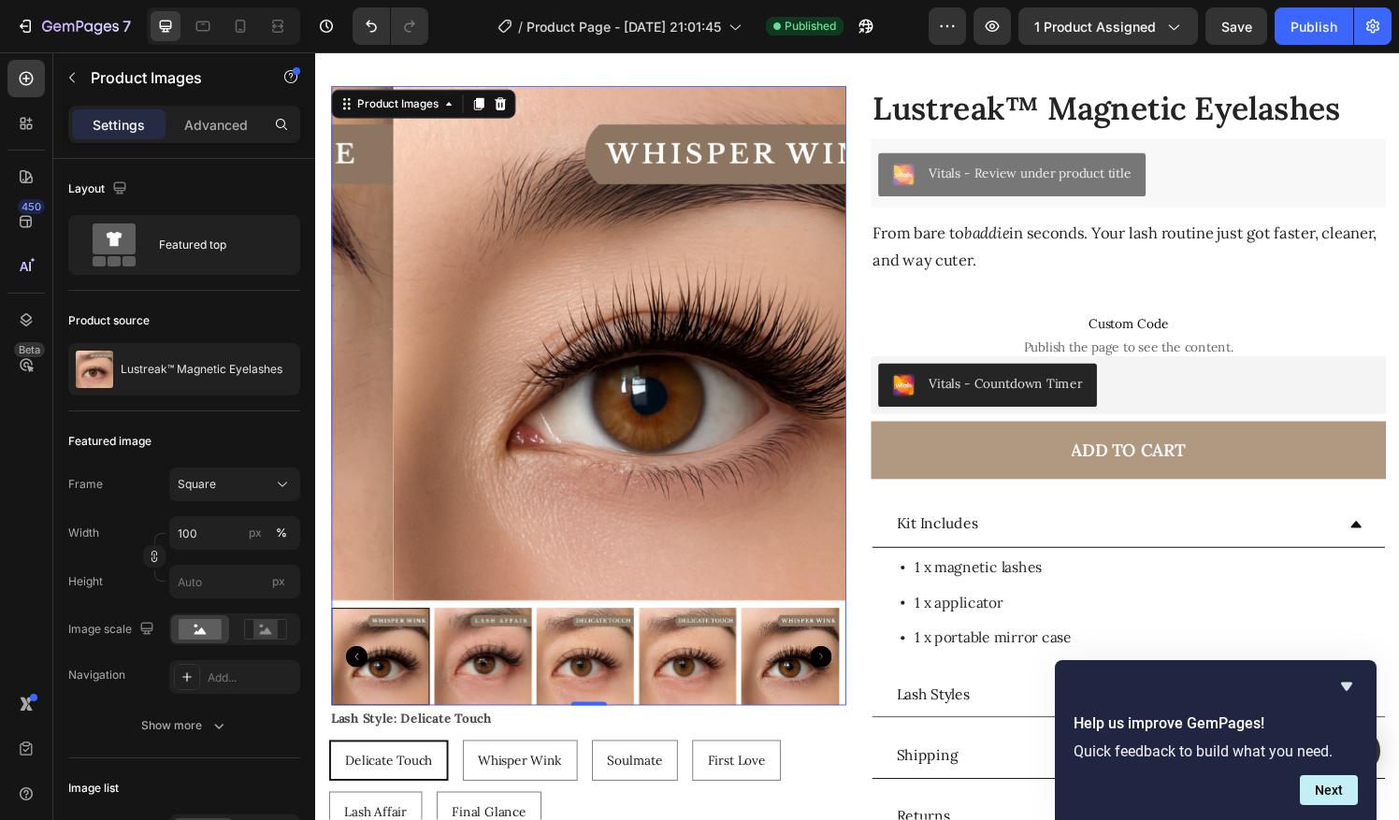
click at [772, 675] on img at bounding box center [806, 678] width 101 height 101
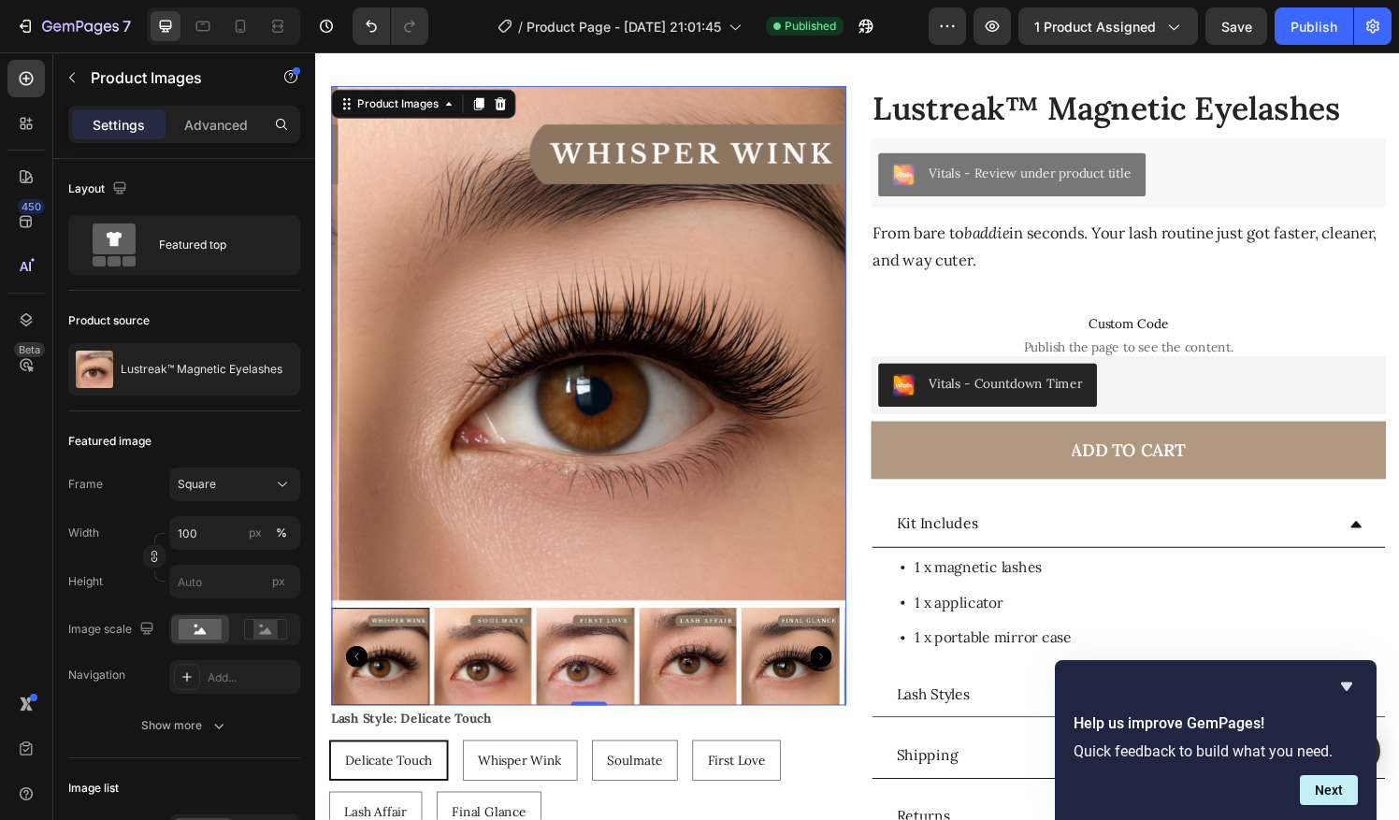
click at [712, 698] on img at bounding box center [699, 678] width 101 height 101
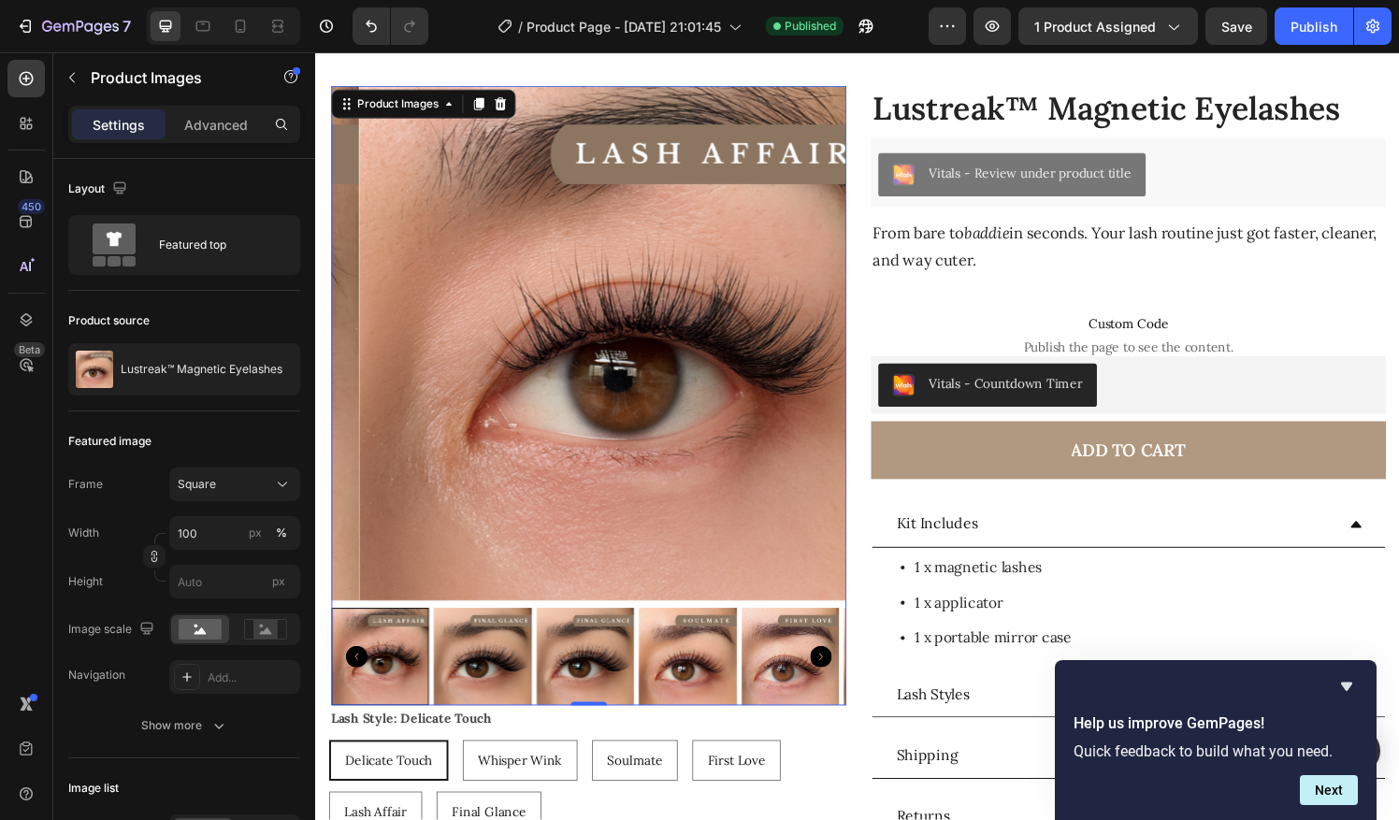
click at [740, 688] on img at bounding box center [699, 678] width 101 height 101
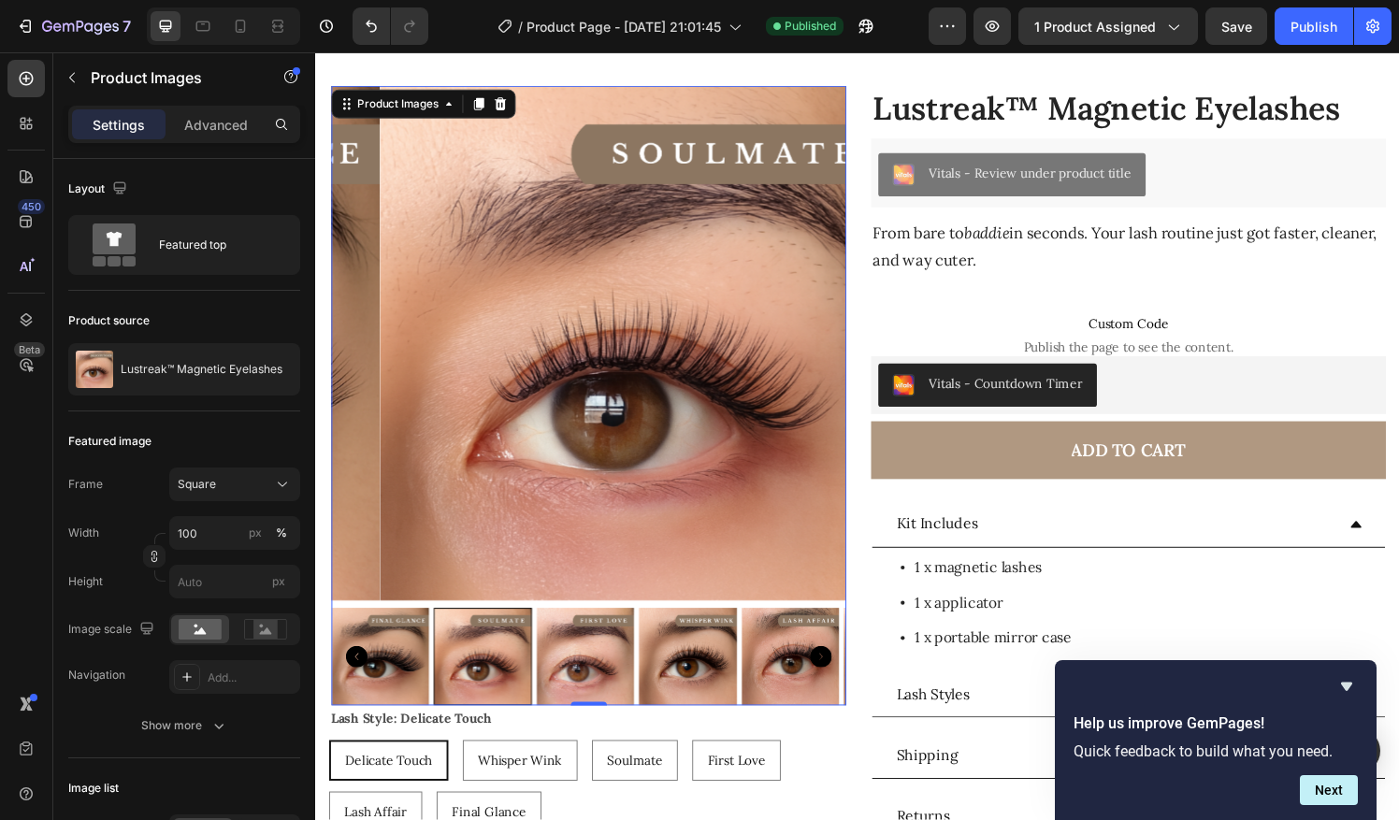
click at [691, 657] on img at bounding box center [699, 678] width 101 height 101
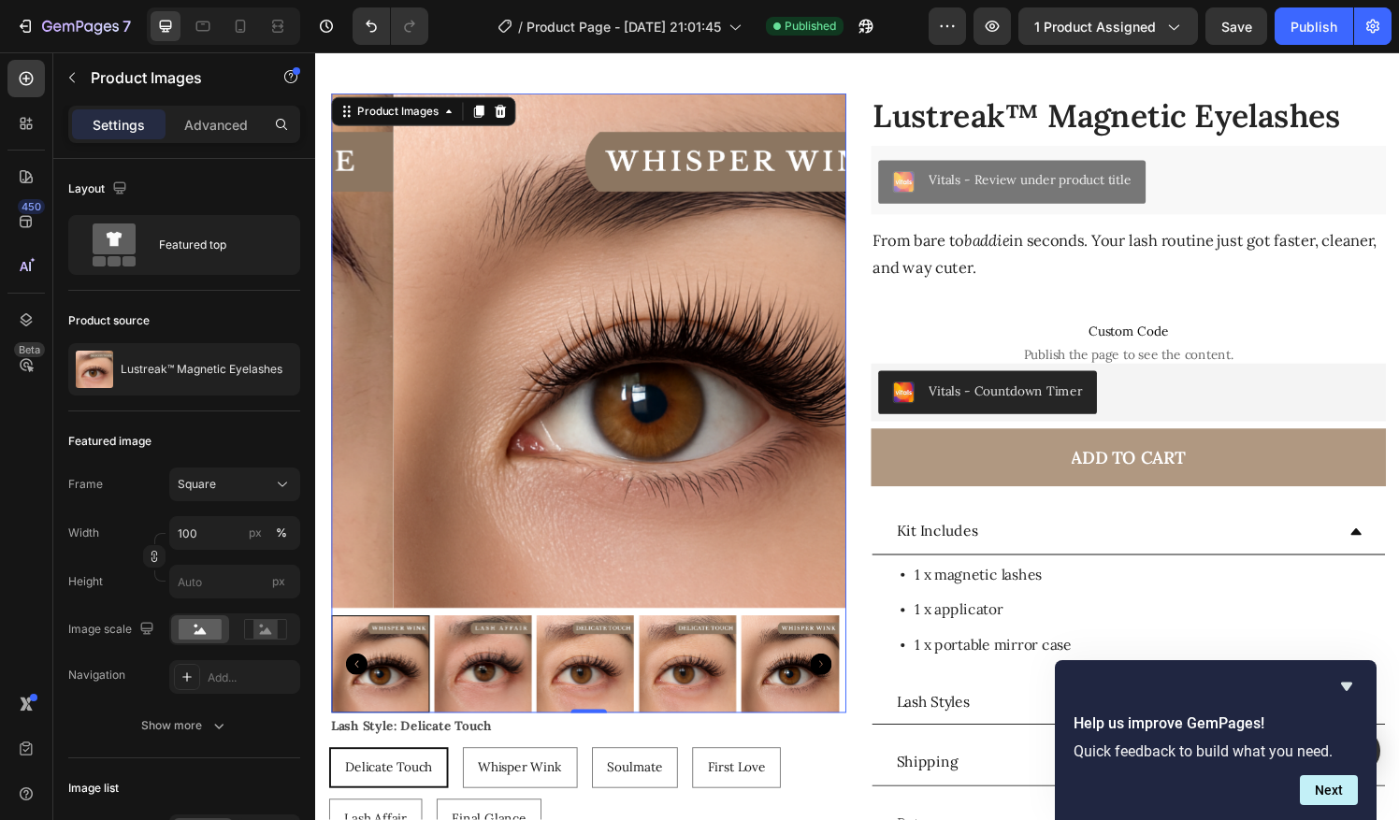
scroll to position [76, 0]
